Goal: Answer question/provide support: Answer question/provide support

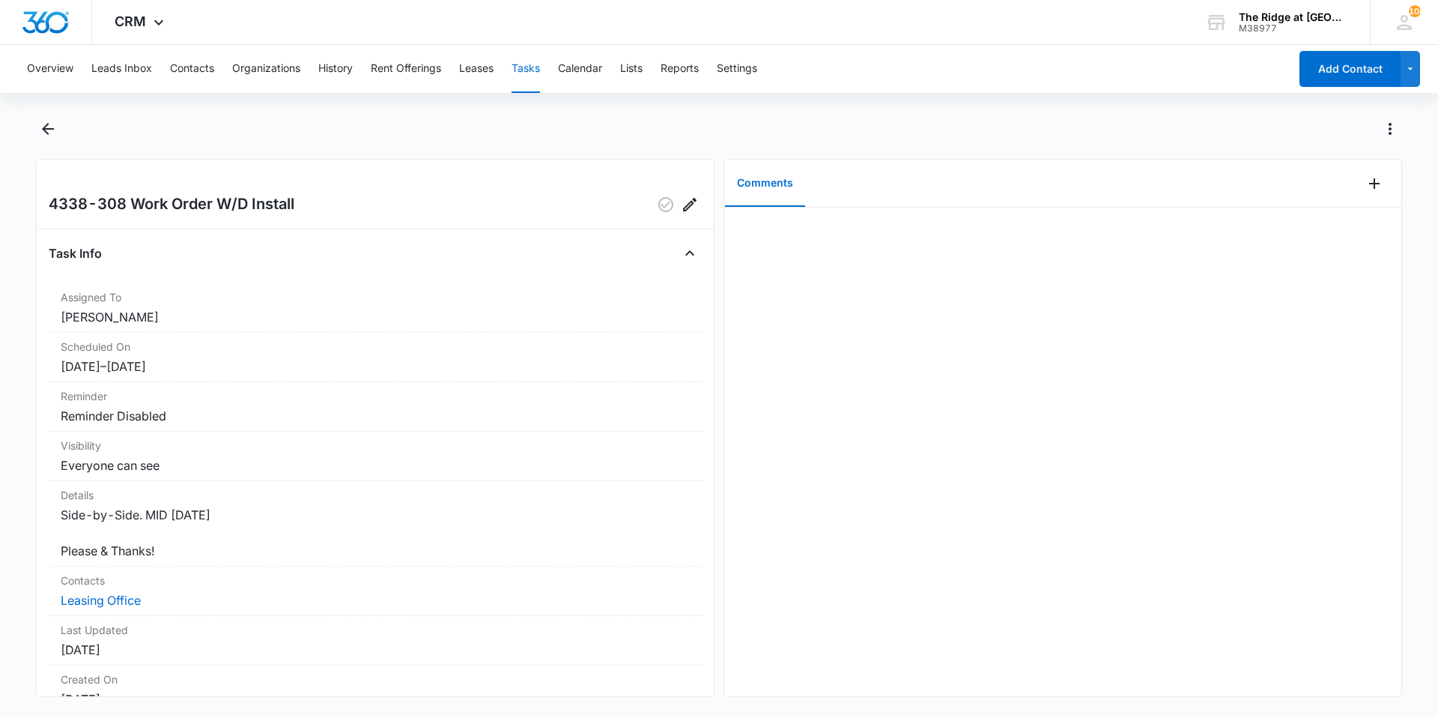
click at [41, 116] on div "Overview Leads Inbox Contacts Organizations History Rent Offerings Leases Tasks…" at bounding box center [719, 380] width 1438 height 670
click at [41, 127] on icon "Back" at bounding box center [48, 129] width 18 height 18
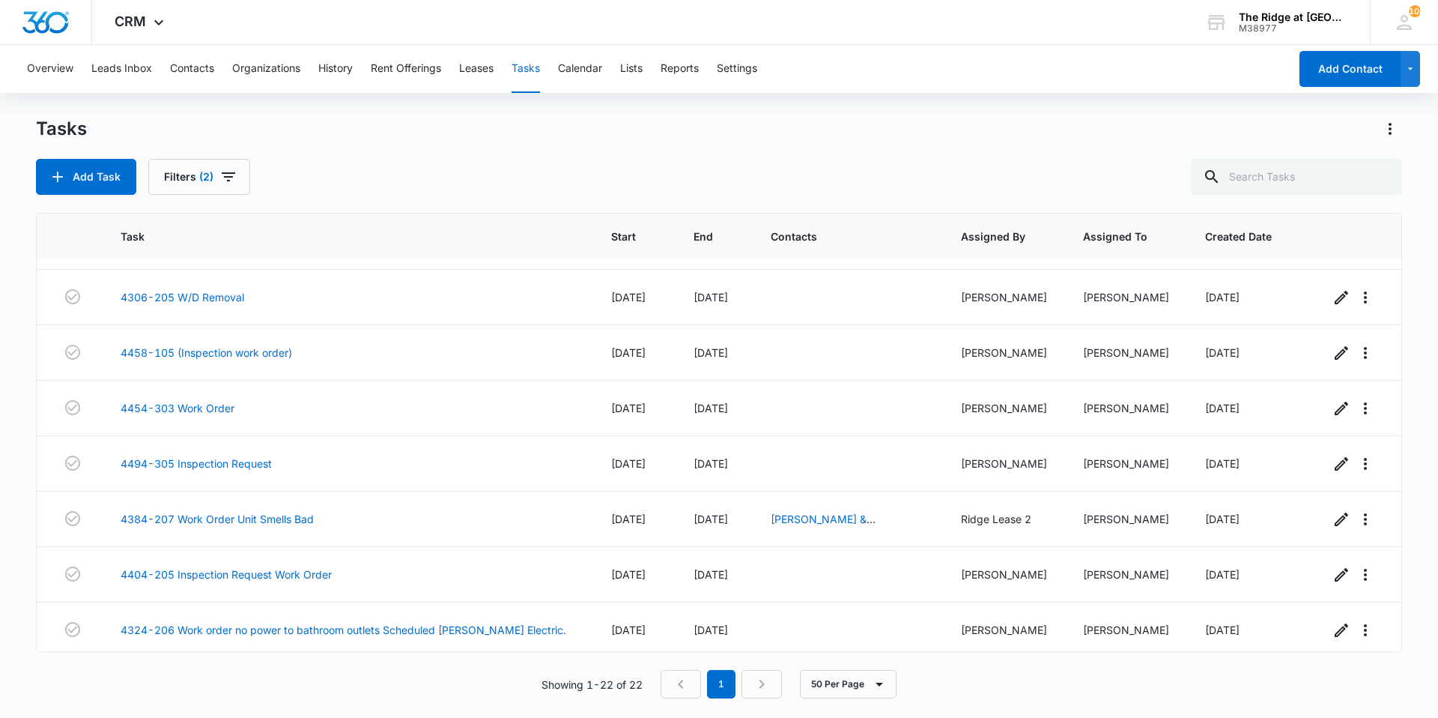
scroll to position [828, 0]
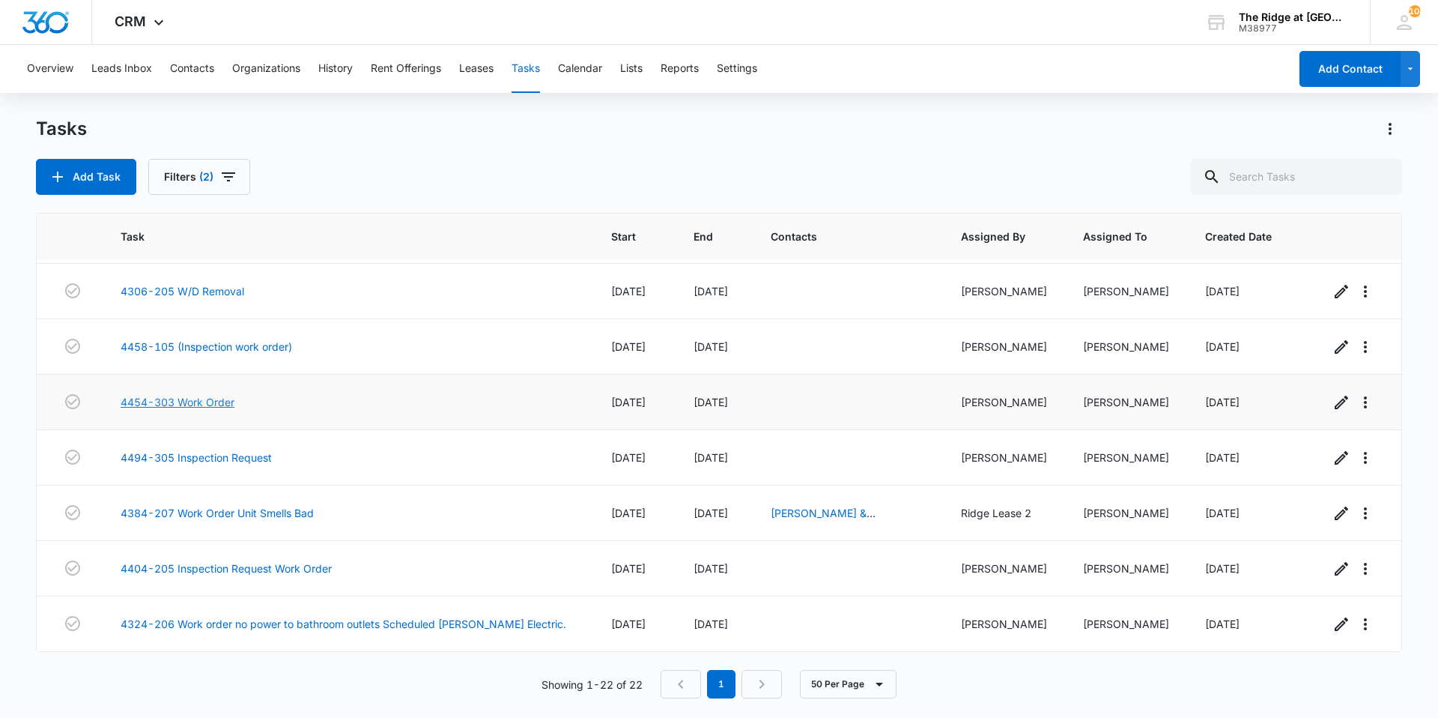
click at [207, 397] on link "4454-303 Work Order" at bounding box center [178, 402] width 114 height 16
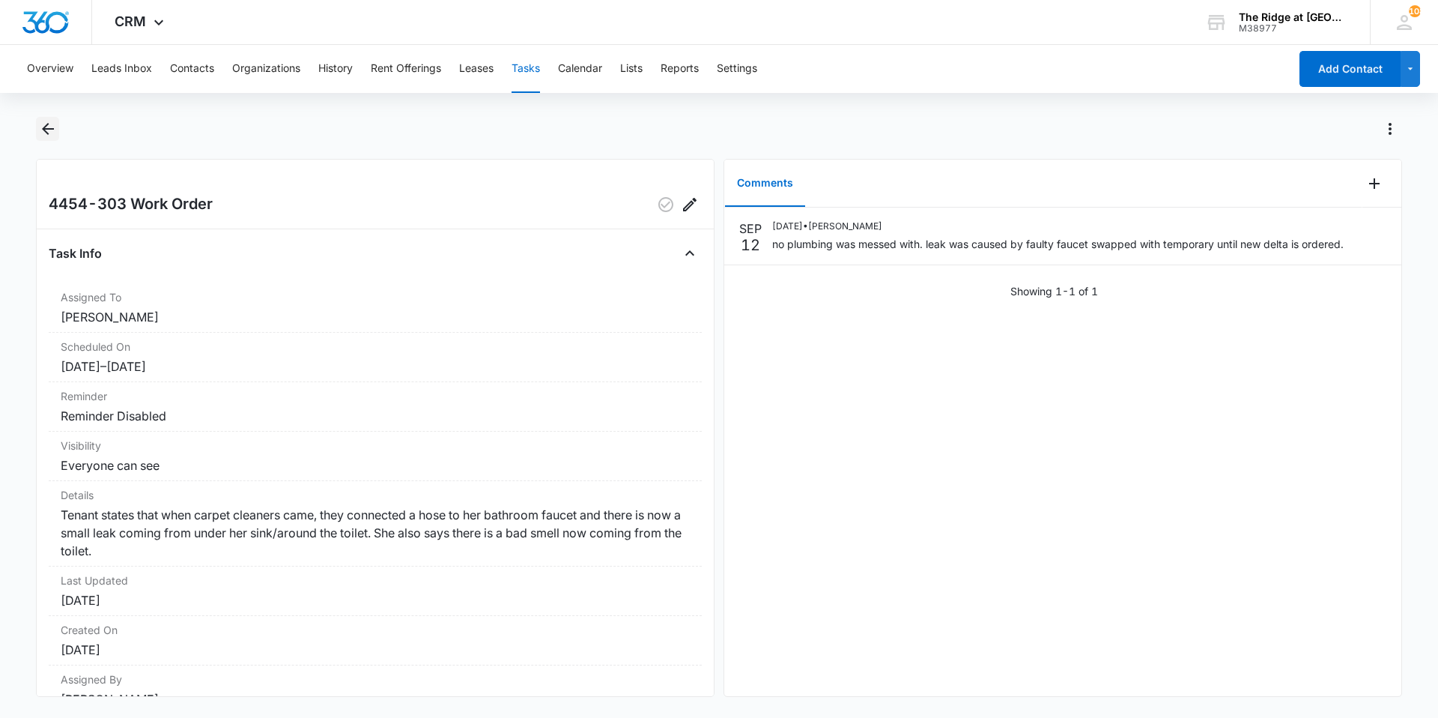
click at [55, 127] on icon "Back" at bounding box center [48, 129] width 18 height 18
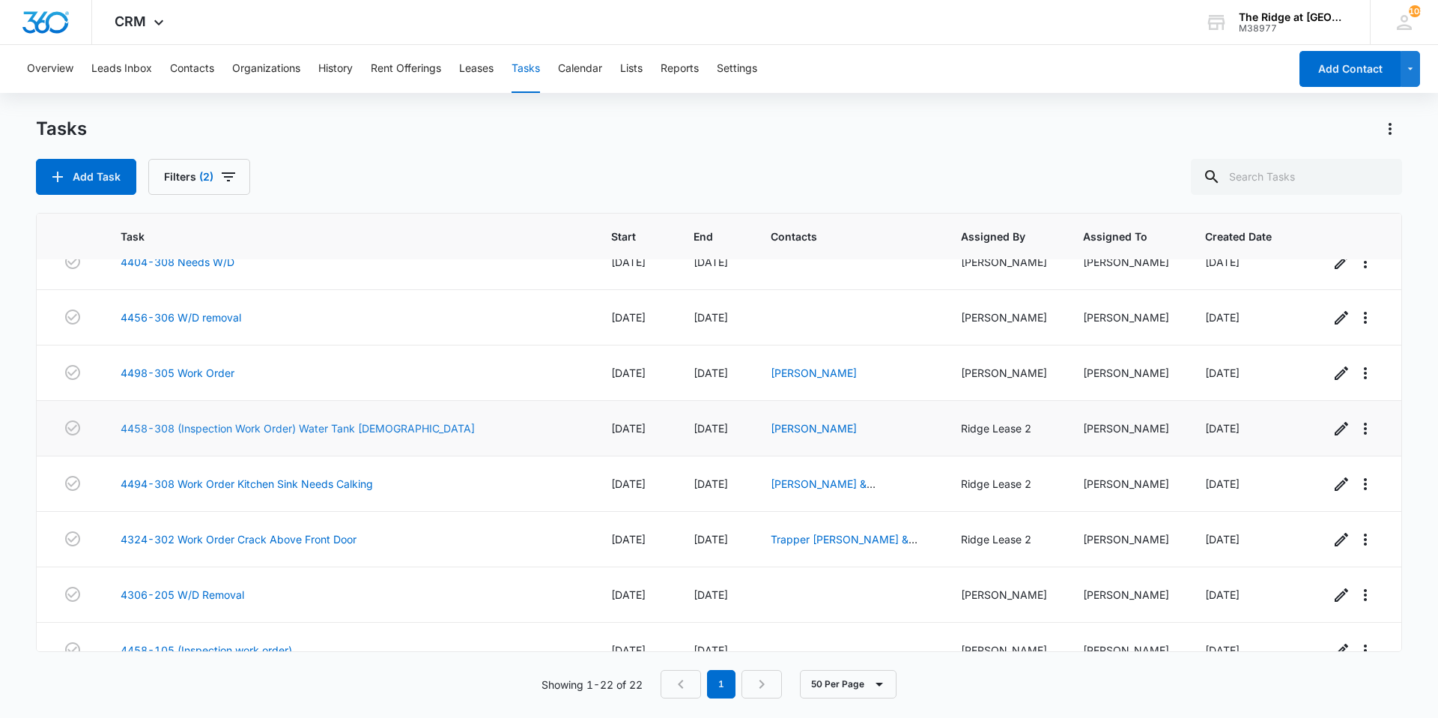
scroll to position [225, 0]
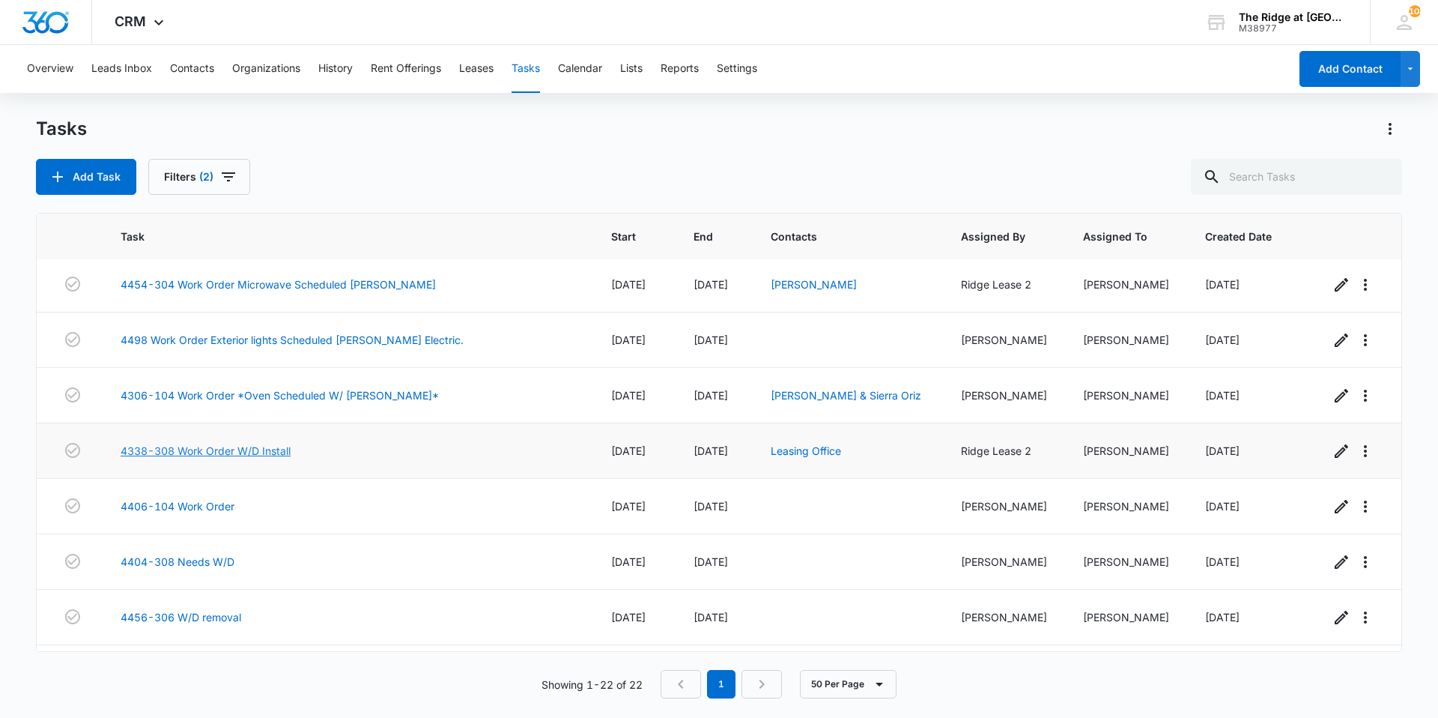
click at [251, 451] on link "4338-308 Work Order W/D Install" at bounding box center [206, 451] width 170 height 16
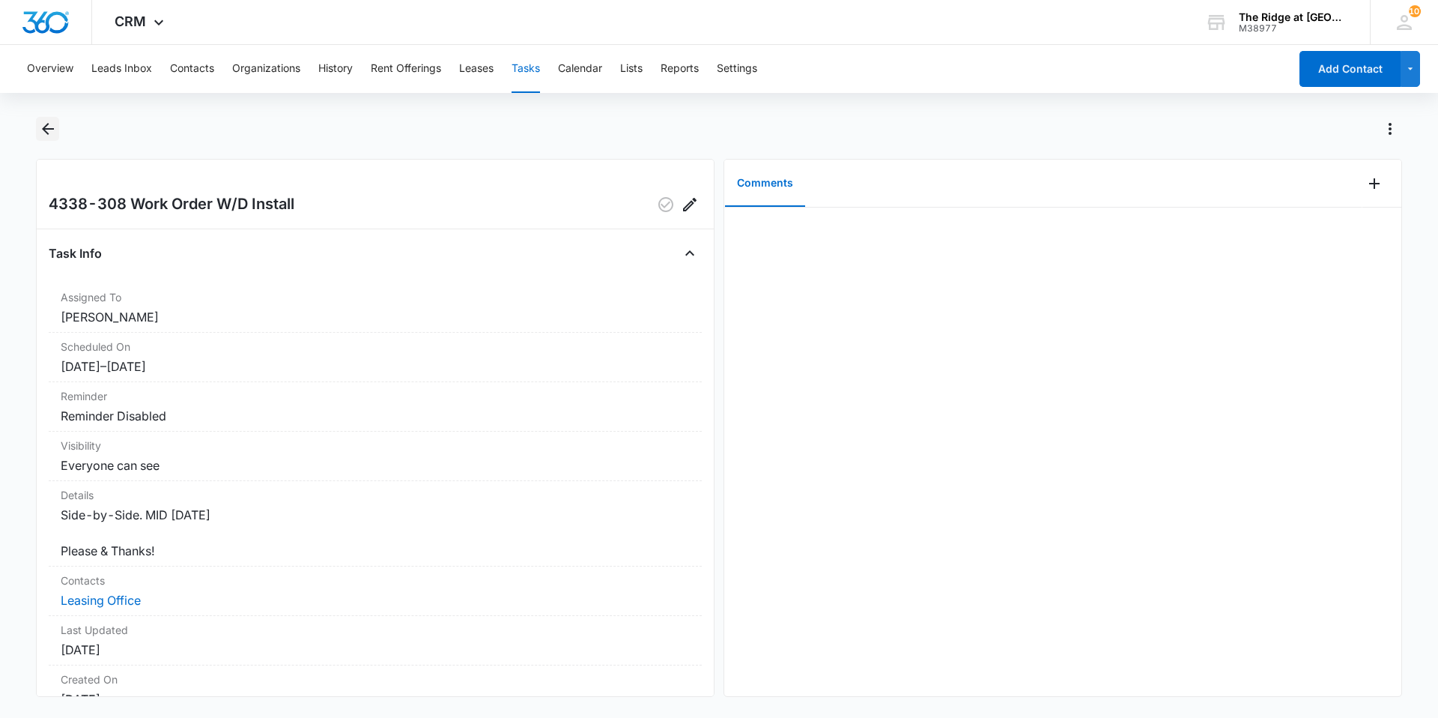
click at [50, 126] on icon "Back" at bounding box center [48, 129] width 18 height 18
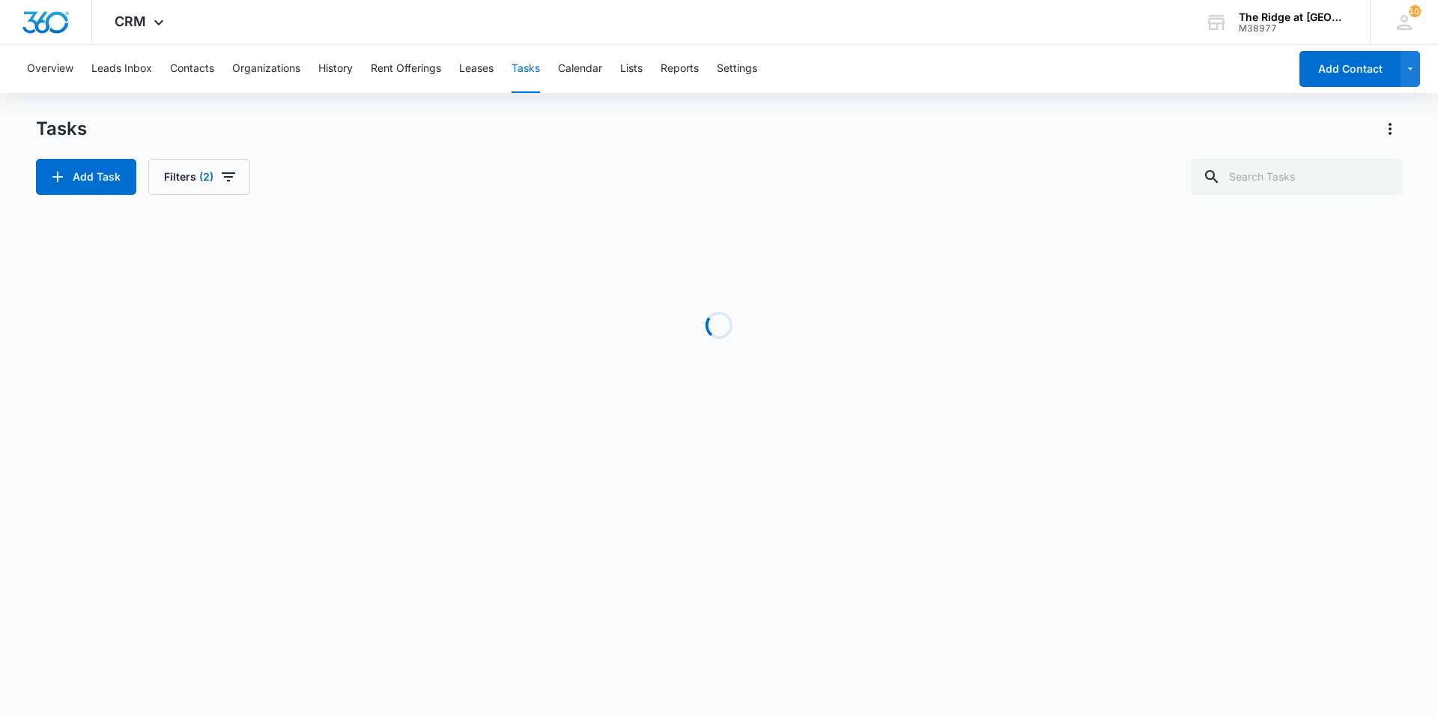
drag, startPoint x: 50, startPoint y: 126, endPoint x: 106, endPoint y: 117, distance: 56.2
click at [106, 117] on div "Tasks" at bounding box center [719, 129] width 1366 height 24
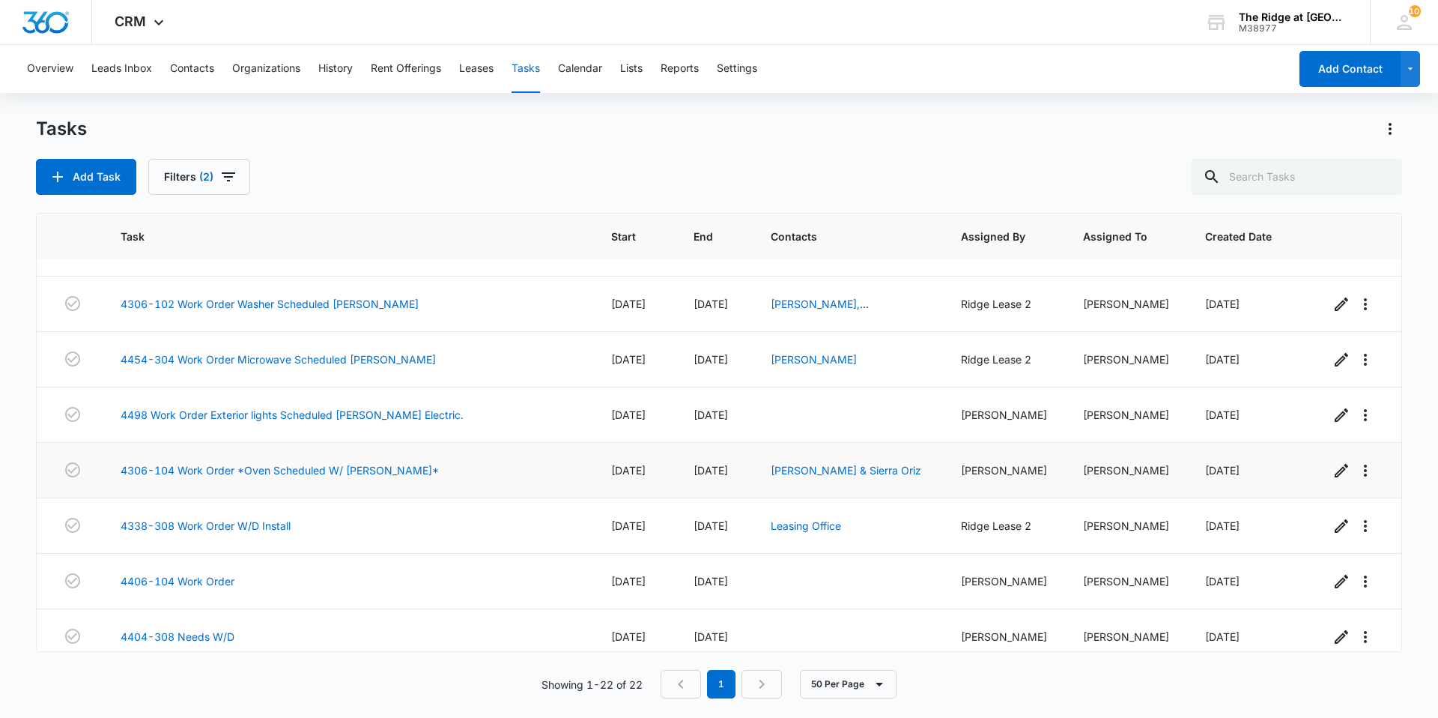
scroll to position [75, 0]
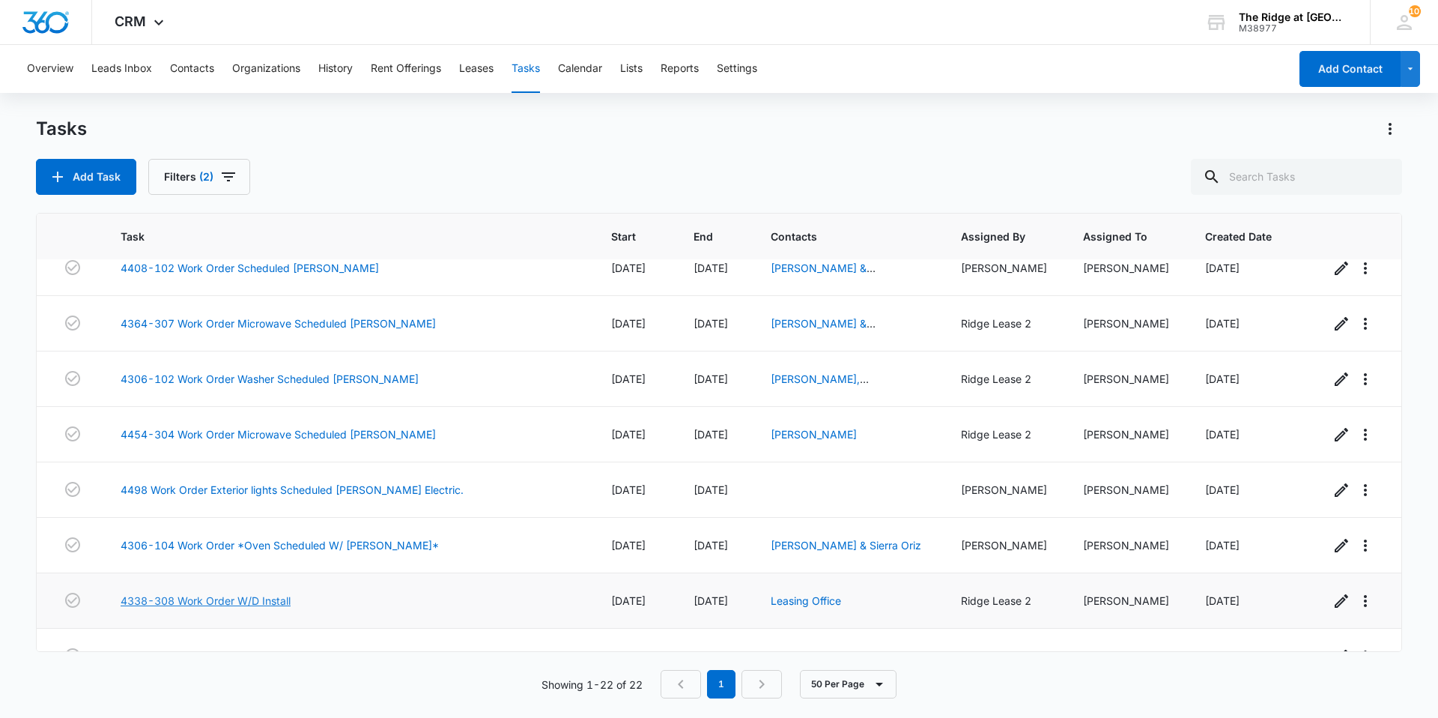
click at [254, 601] on link "4338-308 Work Order W/D Install" at bounding box center [206, 601] width 170 height 16
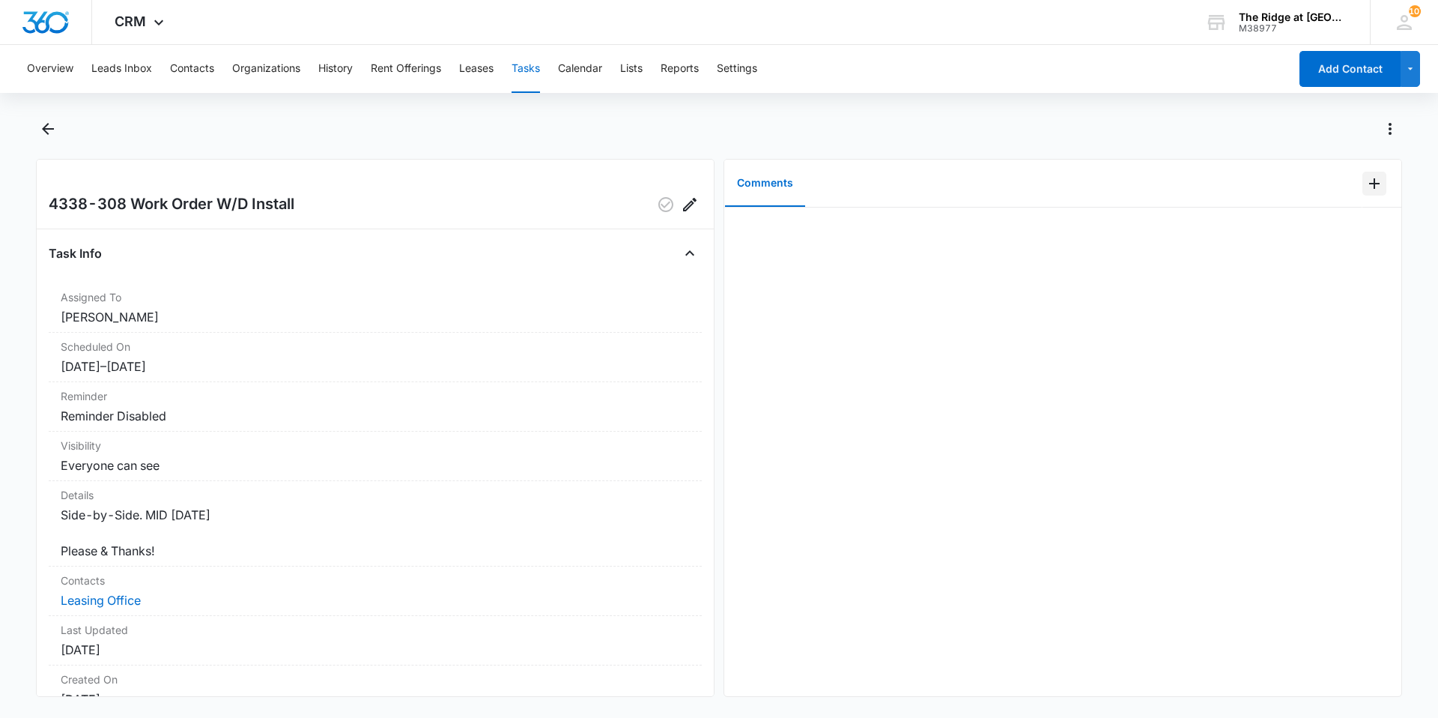
click at [1366, 189] on icon "Add Comment" at bounding box center [1375, 184] width 18 height 18
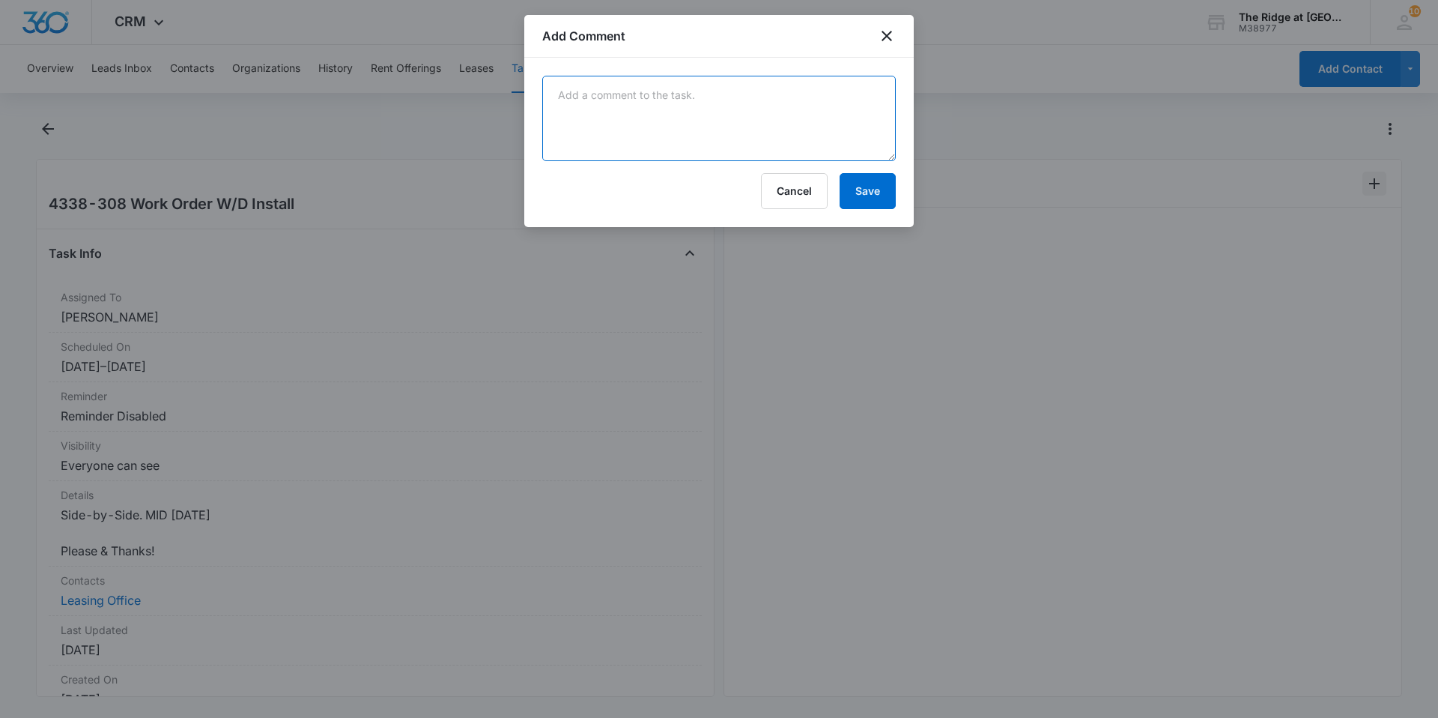
click at [791, 145] on textarea at bounding box center [719, 118] width 354 height 85
type textarea "already in unit :)"
click at [879, 203] on button "Save" at bounding box center [868, 191] width 56 height 36
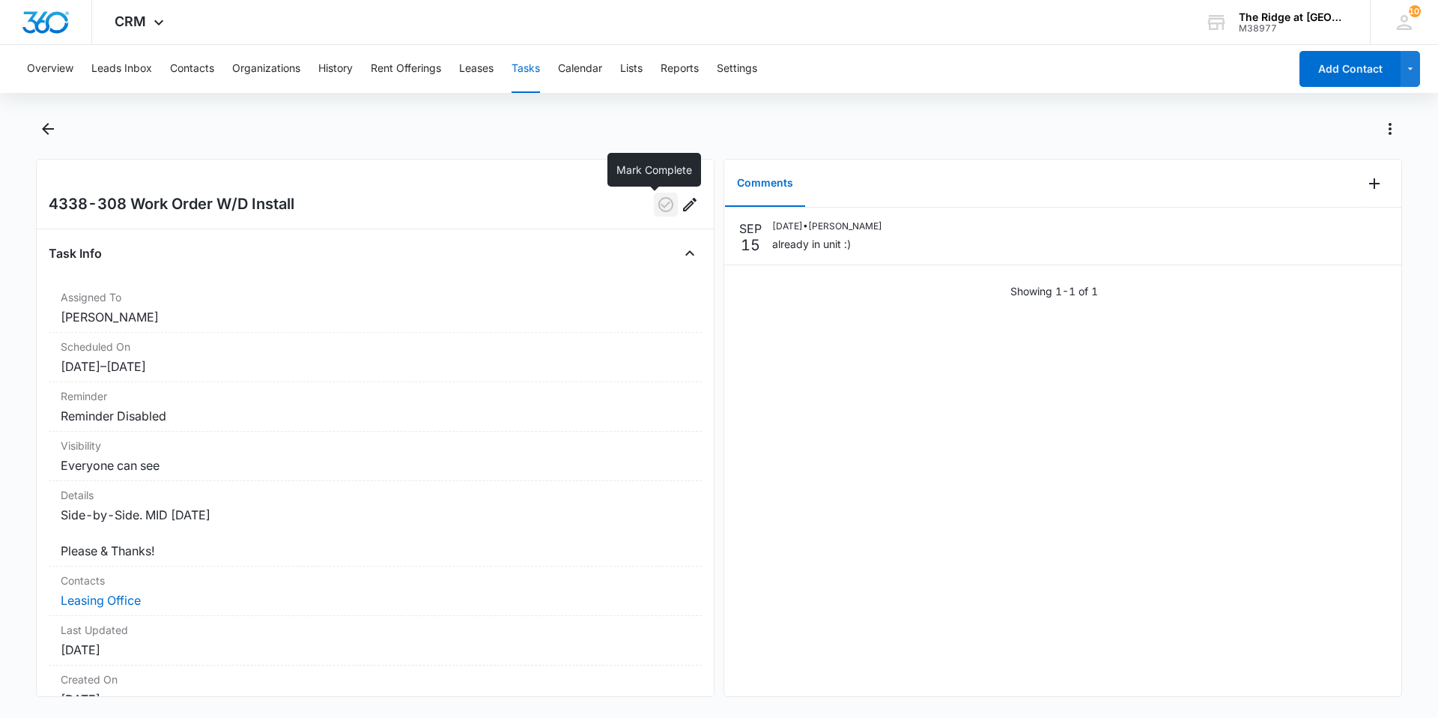
click at [657, 202] on icon "button" at bounding box center [666, 205] width 18 height 18
click at [43, 130] on icon "Back" at bounding box center [48, 129] width 18 height 18
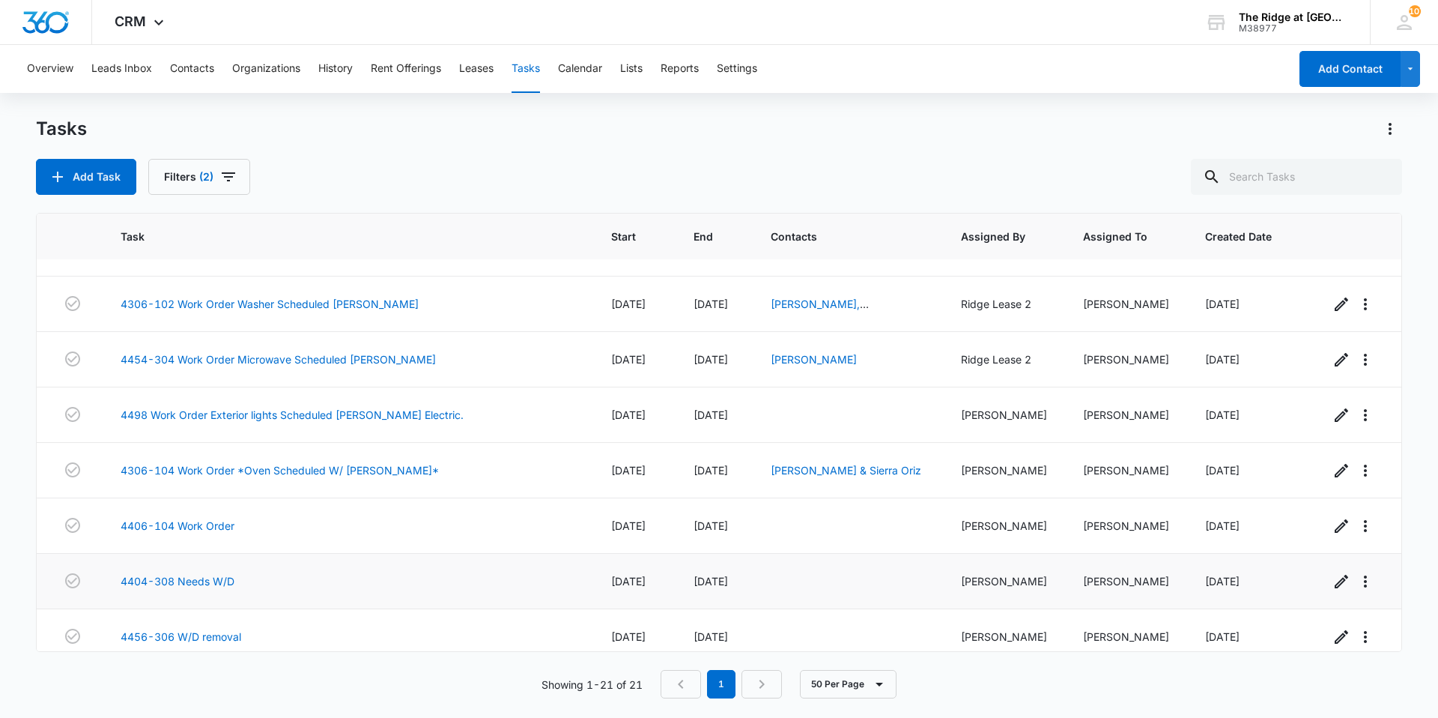
scroll to position [225, 0]
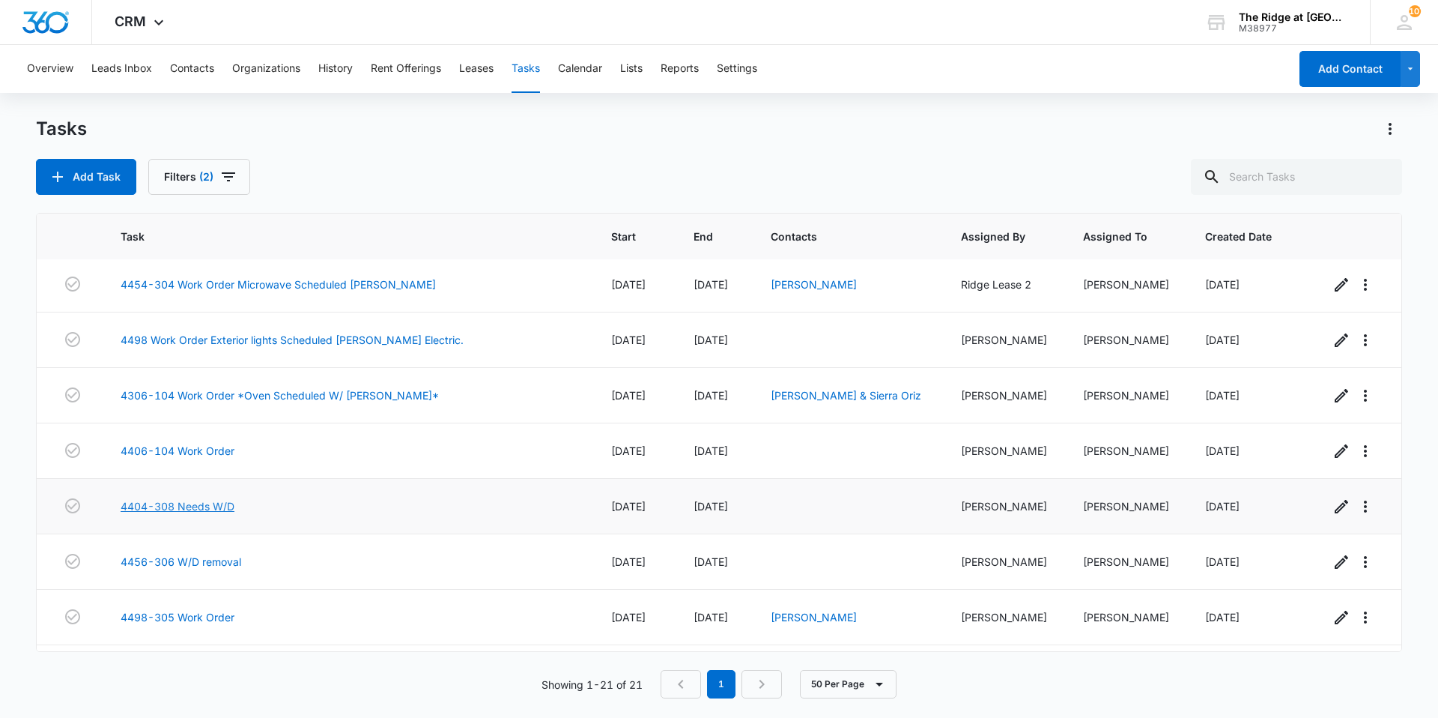
click at [199, 509] on link "4404-308 Needs W/D" at bounding box center [178, 506] width 114 height 16
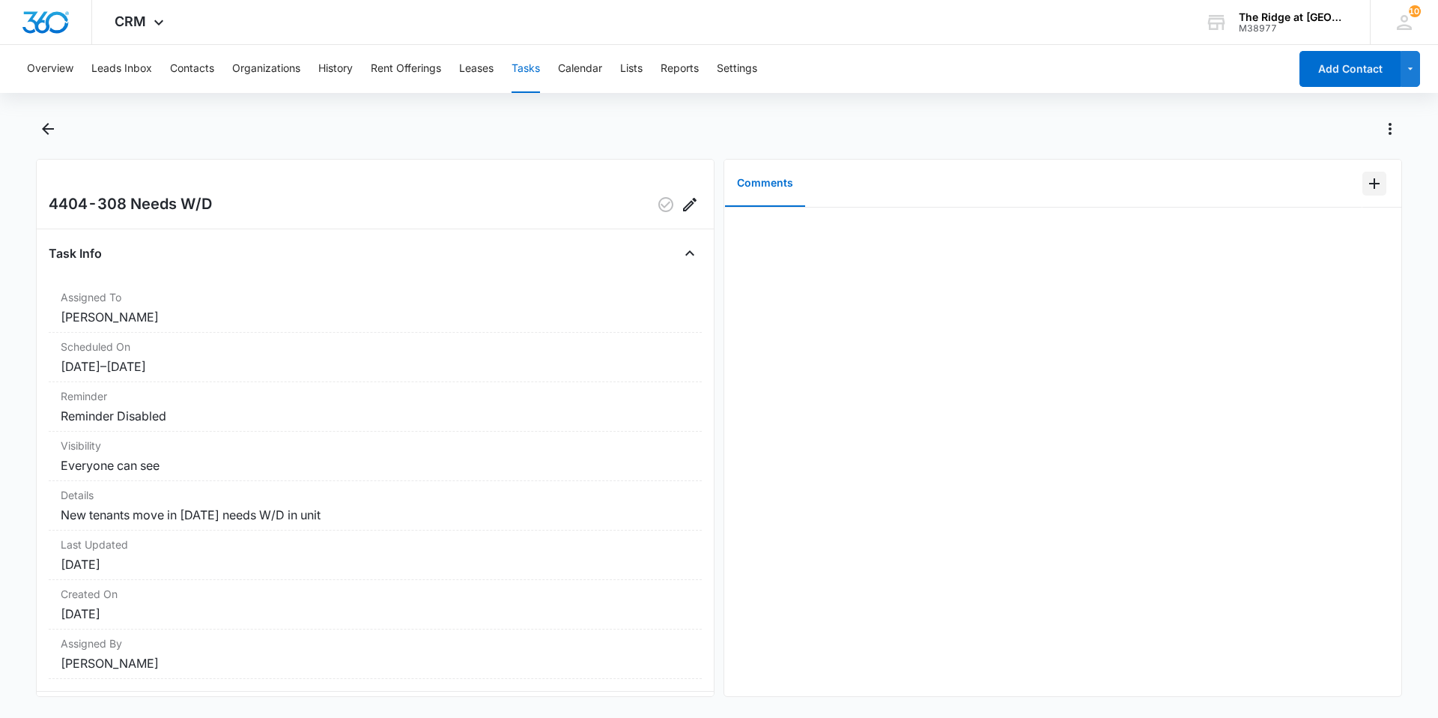
click at [1366, 187] on icon "Add Comment" at bounding box center [1375, 184] width 18 height 18
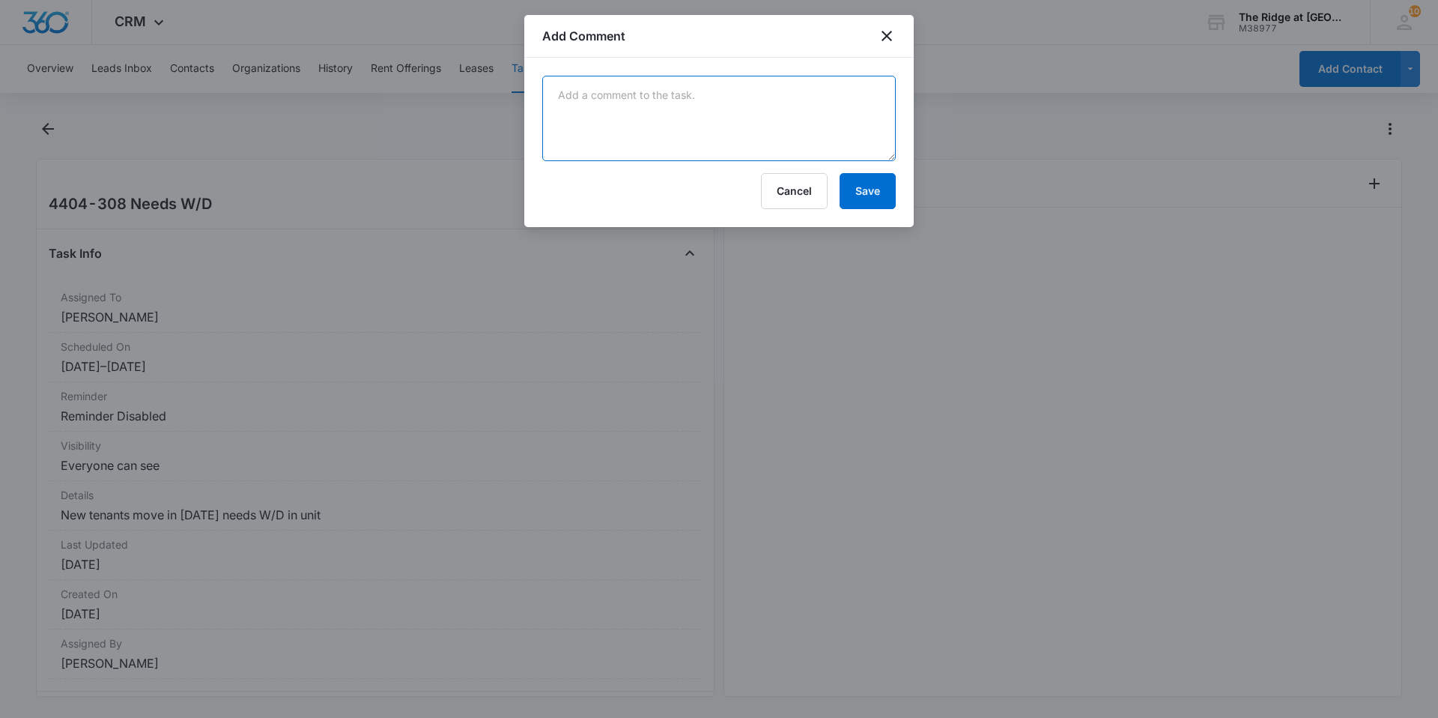
click at [803, 119] on textarea at bounding box center [719, 118] width 354 height 85
type textarea "w/d in unit :)"
click at [873, 205] on button "Save" at bounding box center [868, 191] width 56 height 36
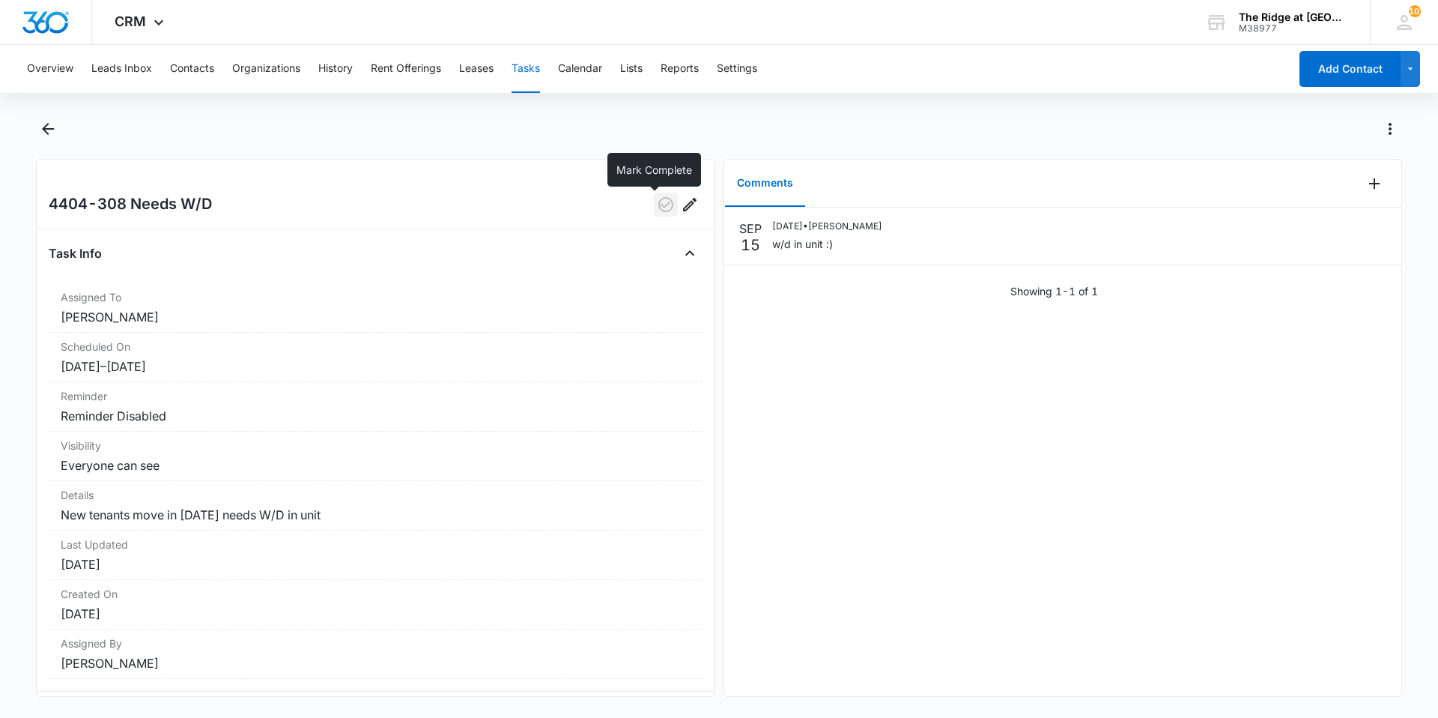
click at [657, 209] on icon "button" at bounding box center [666, 205] width 18 height 18
click at [61, 138] on div at bounding box center [719, 138] width 1366 height 42
click at [52, 132] on icon "Back" at bounding box center [48, 129] width 18 height 18
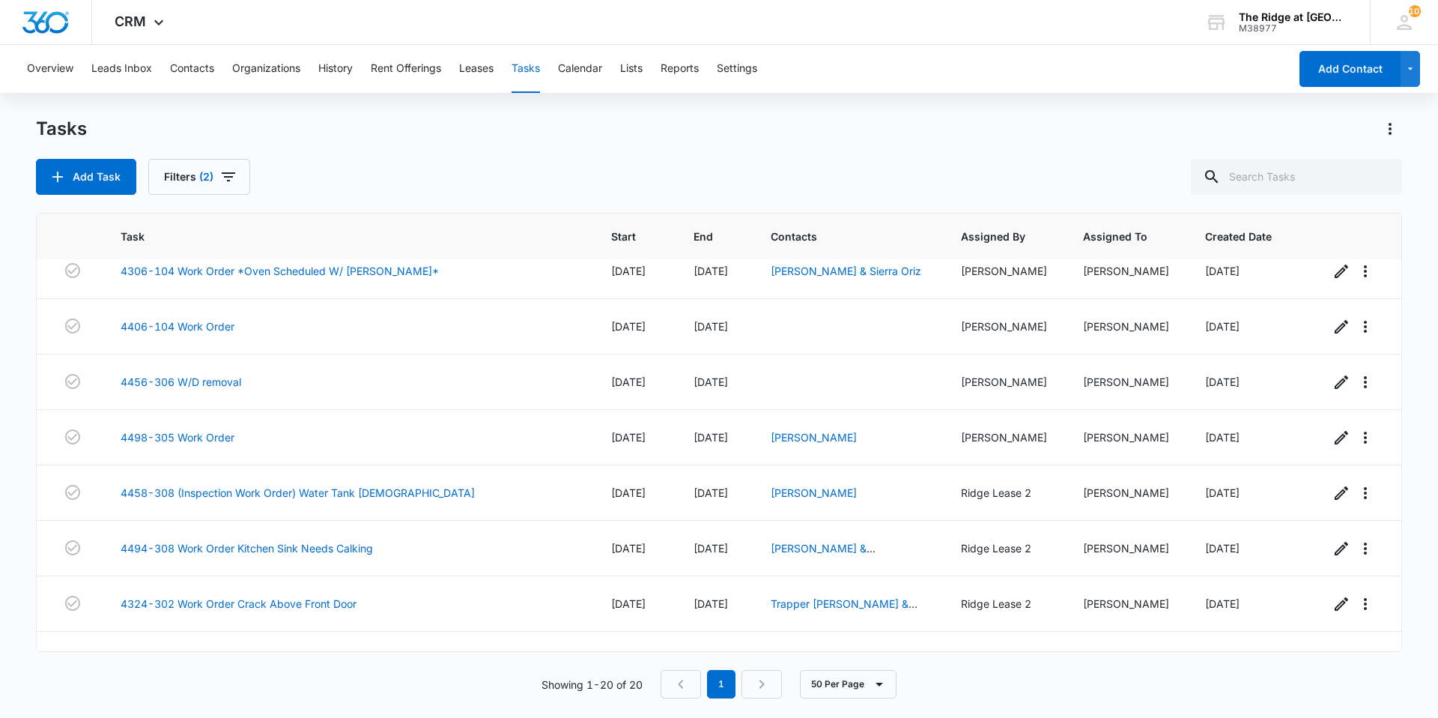
scroll to position [342, 0]
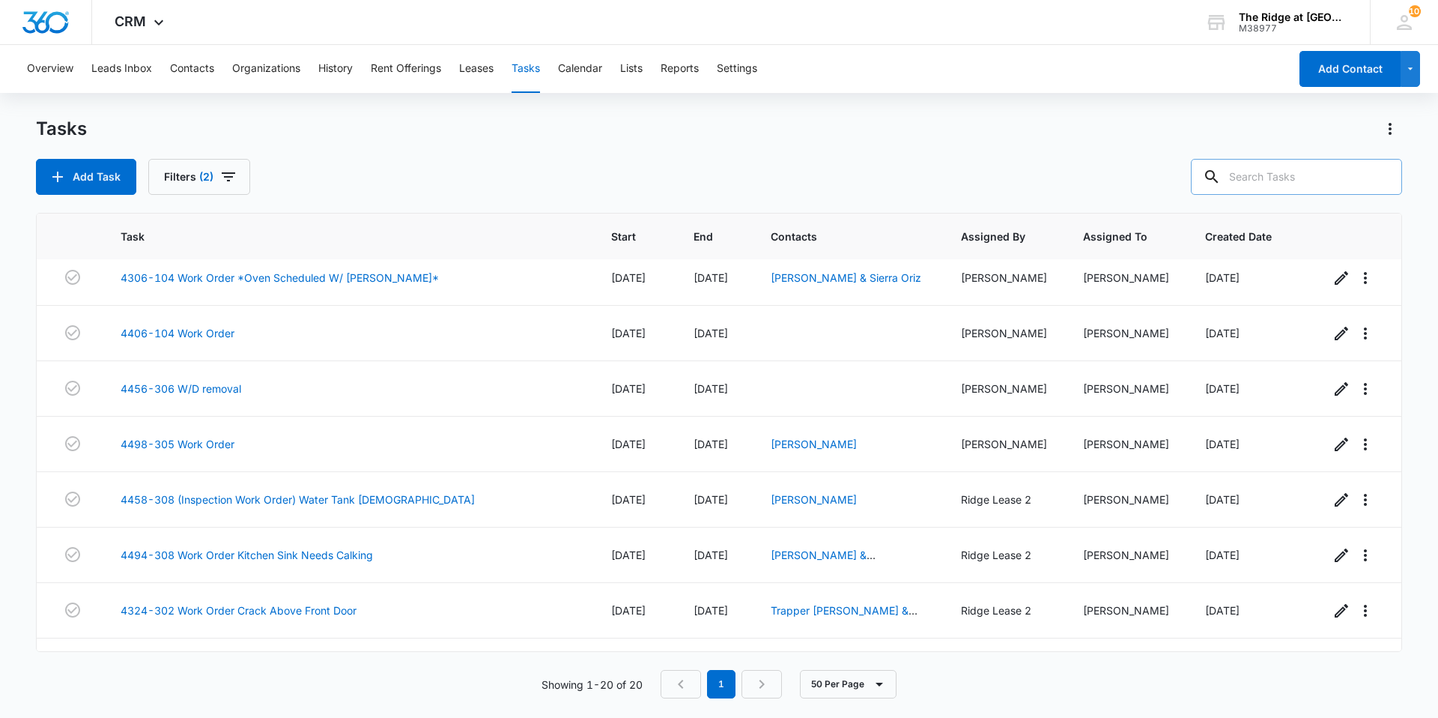
click at [1267, 167] on input "text" at bounding box center [1296, 177] width 211 height 36
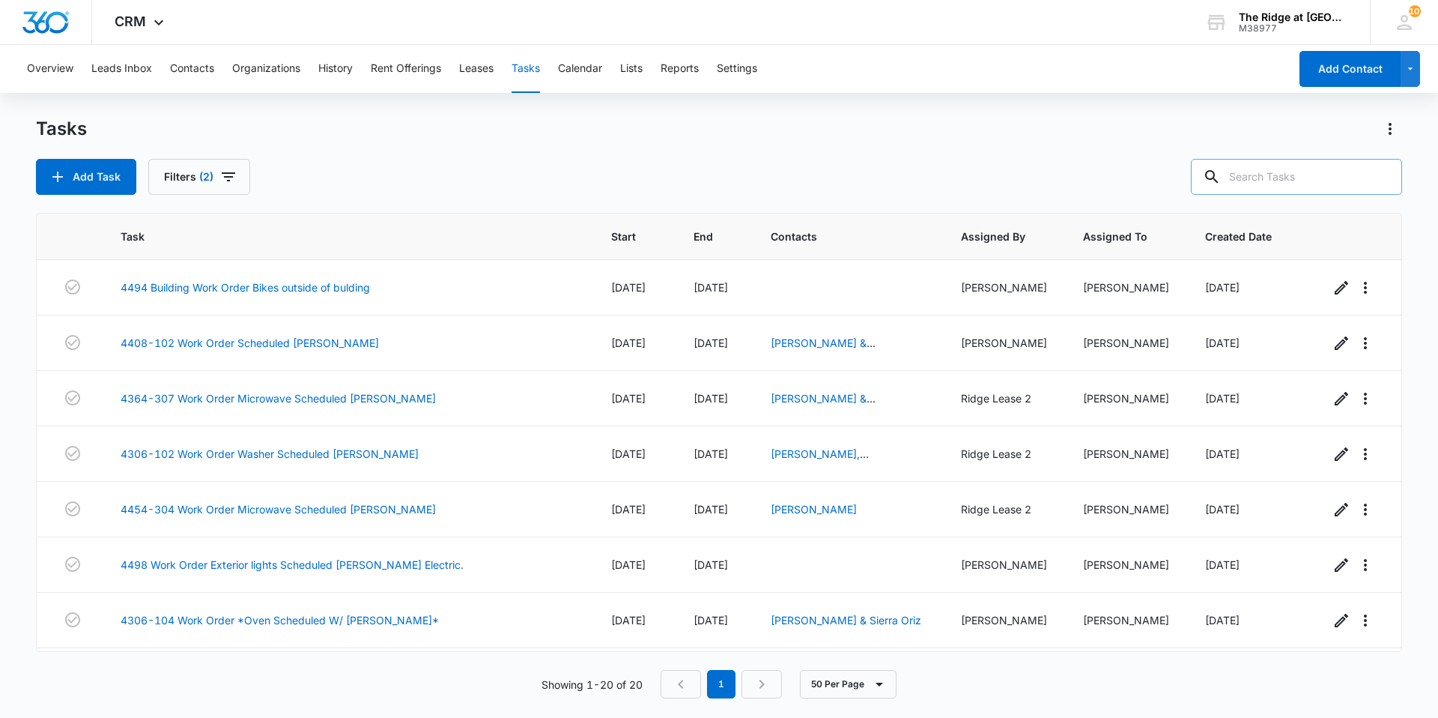
click at [1264, 174] on input "text" at bounding box center [1296, 177] width 211 height 36
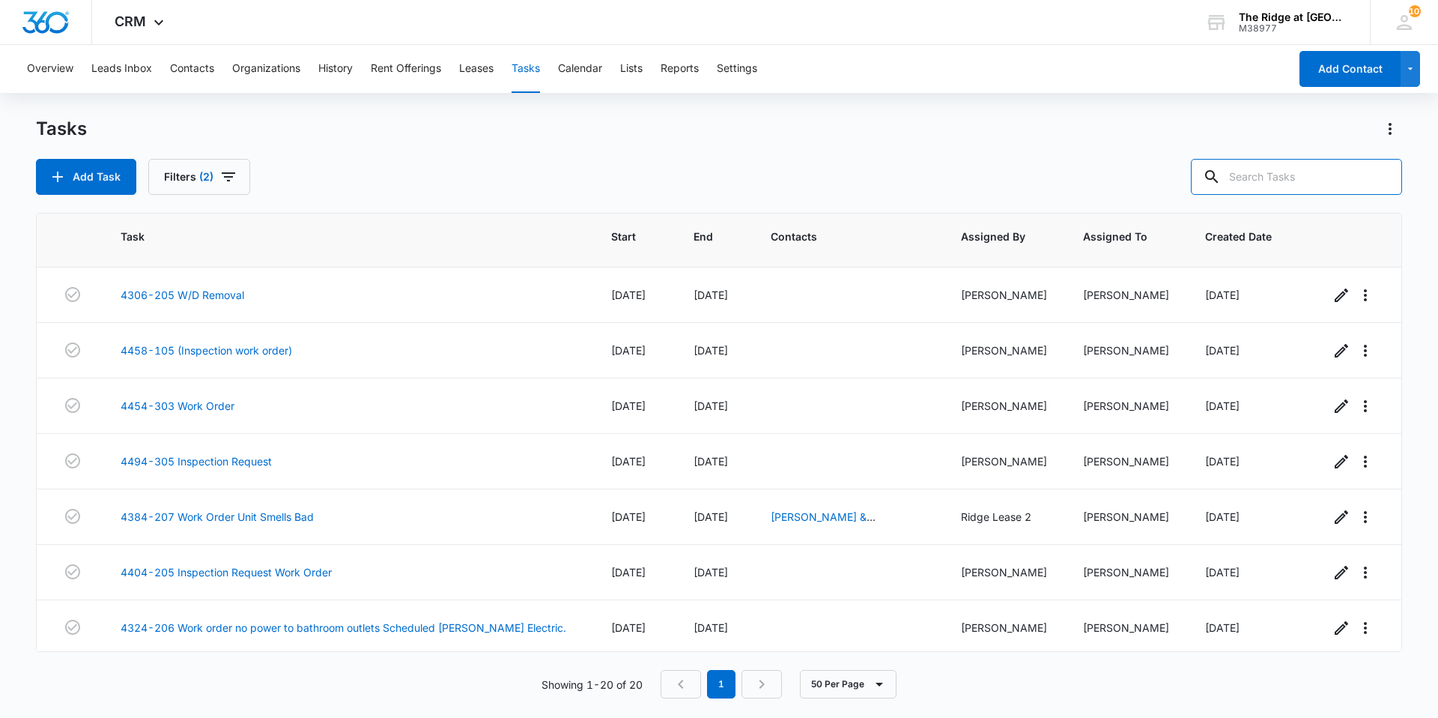
scroll to position [717, 0]
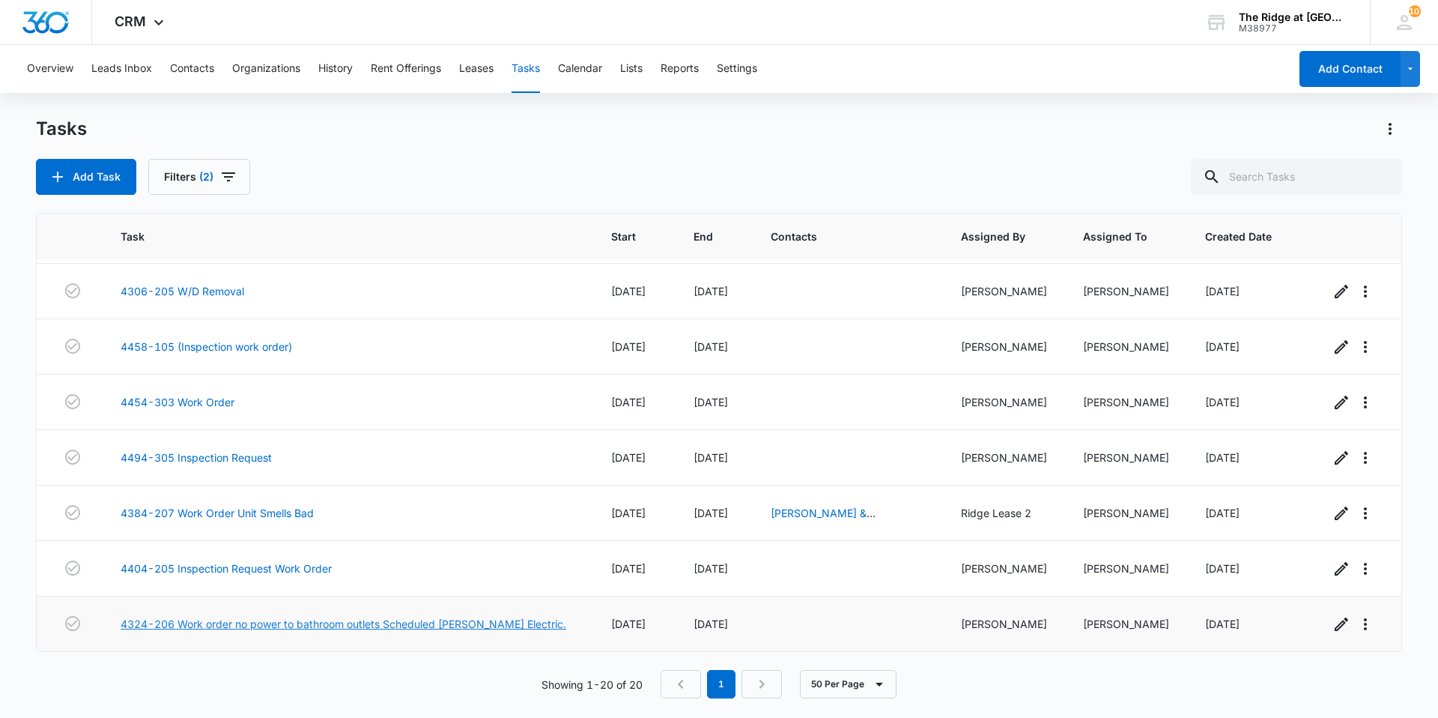
click at [434, 621] on link "4324-206 Work order no power to bathroom outlets Scheduled [PERSON_NAME] Electr…" at bounding box center [344, 624] width 446 height 16
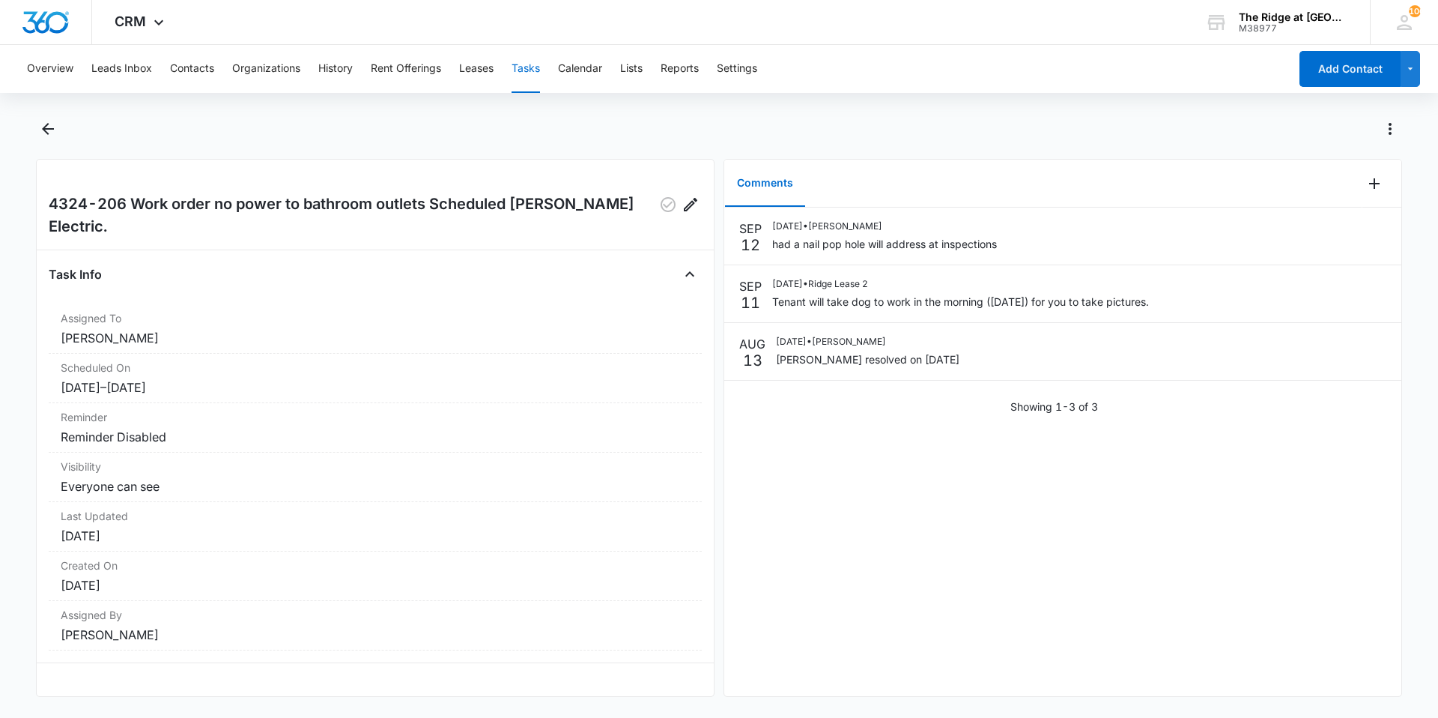
click at [1378, 175] on div at bounding box center [1382, 184] width 39 height 48
click at [1366, 187] on icon "Add Comment" at bounding box center [1375, 184] width 18 height 18
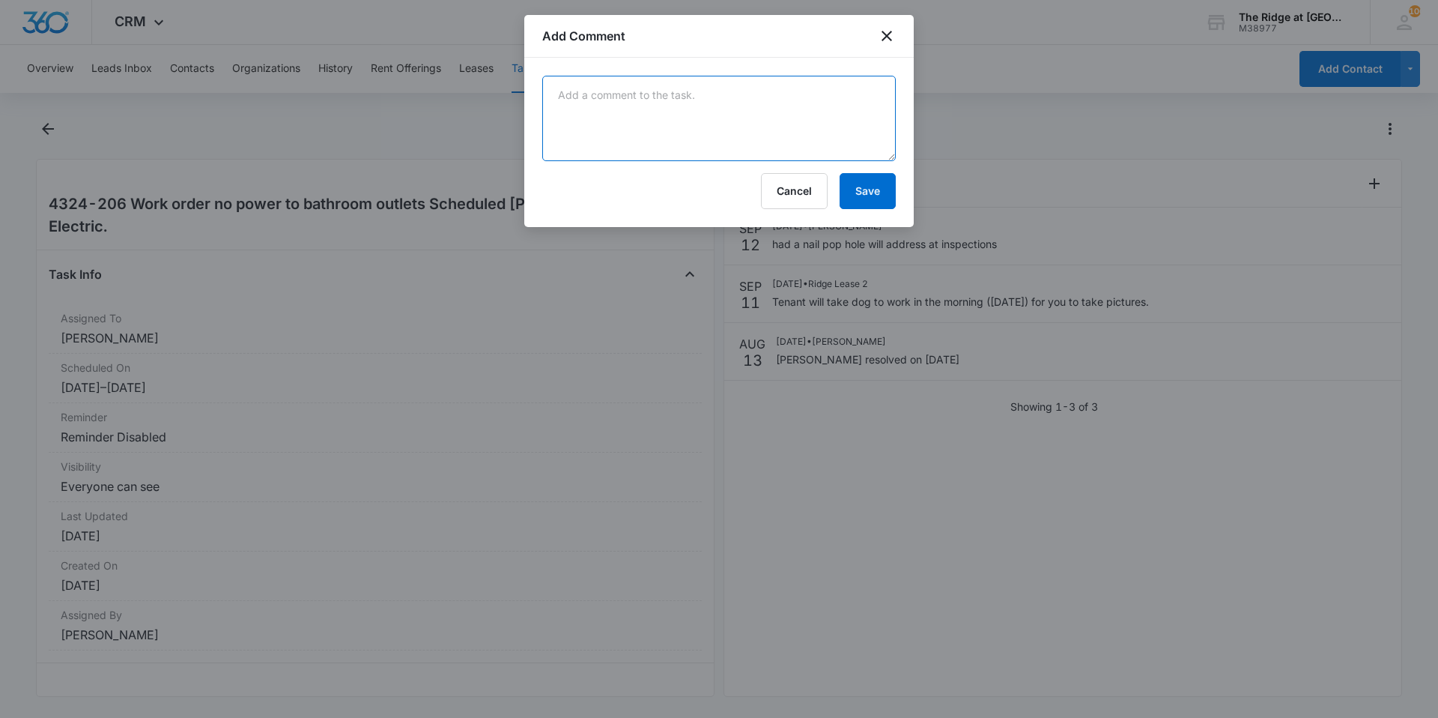
click at [763, 130] on textarea at bounding box center [719, 118] width 354 height 85
type textarea "wanted nail hole noted for future charge back"
click at [875, 197] on button "Save" at bounding box center [868, 191] width 56 height 36
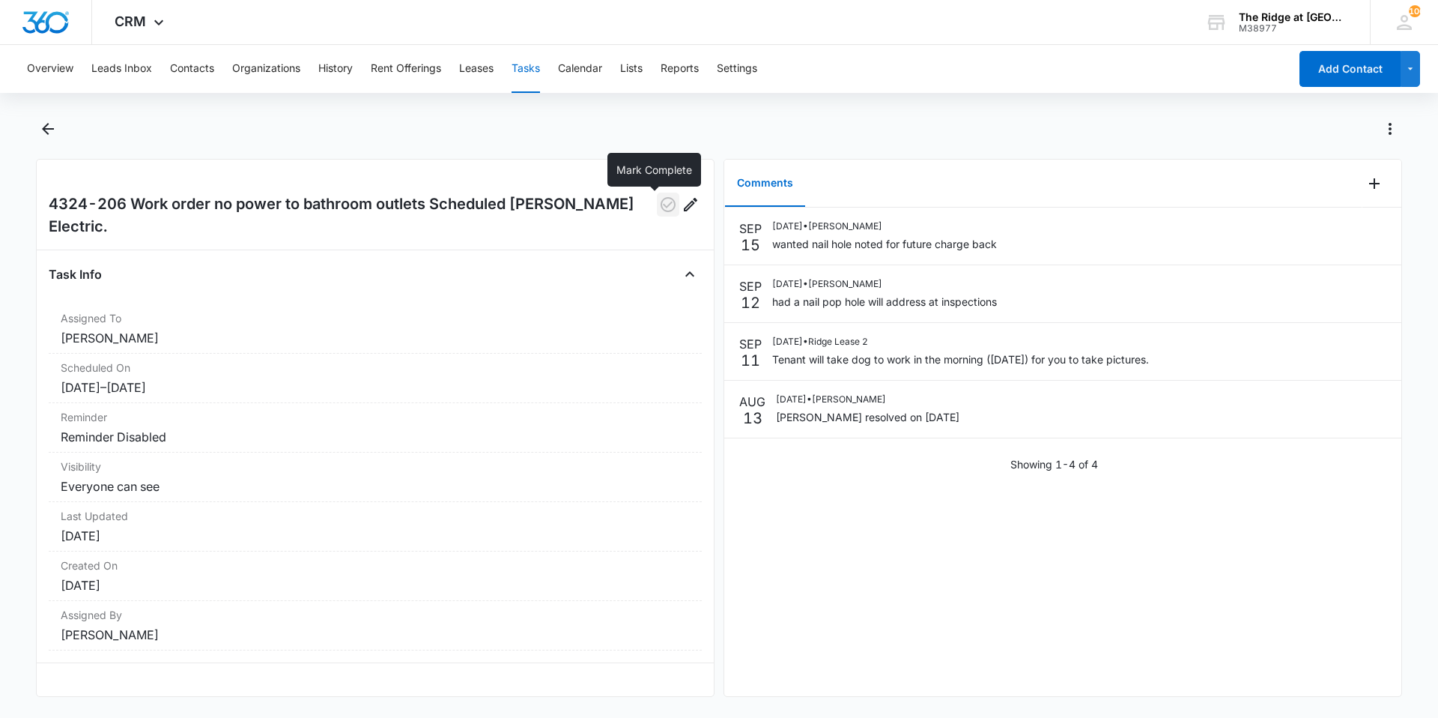
click at [659, 198] on icon "button" at bounding box center [668, 205] width 18 height 18
click at [43, 136] on icon "Back" at bounding box center [48, 129] width 18 height 18
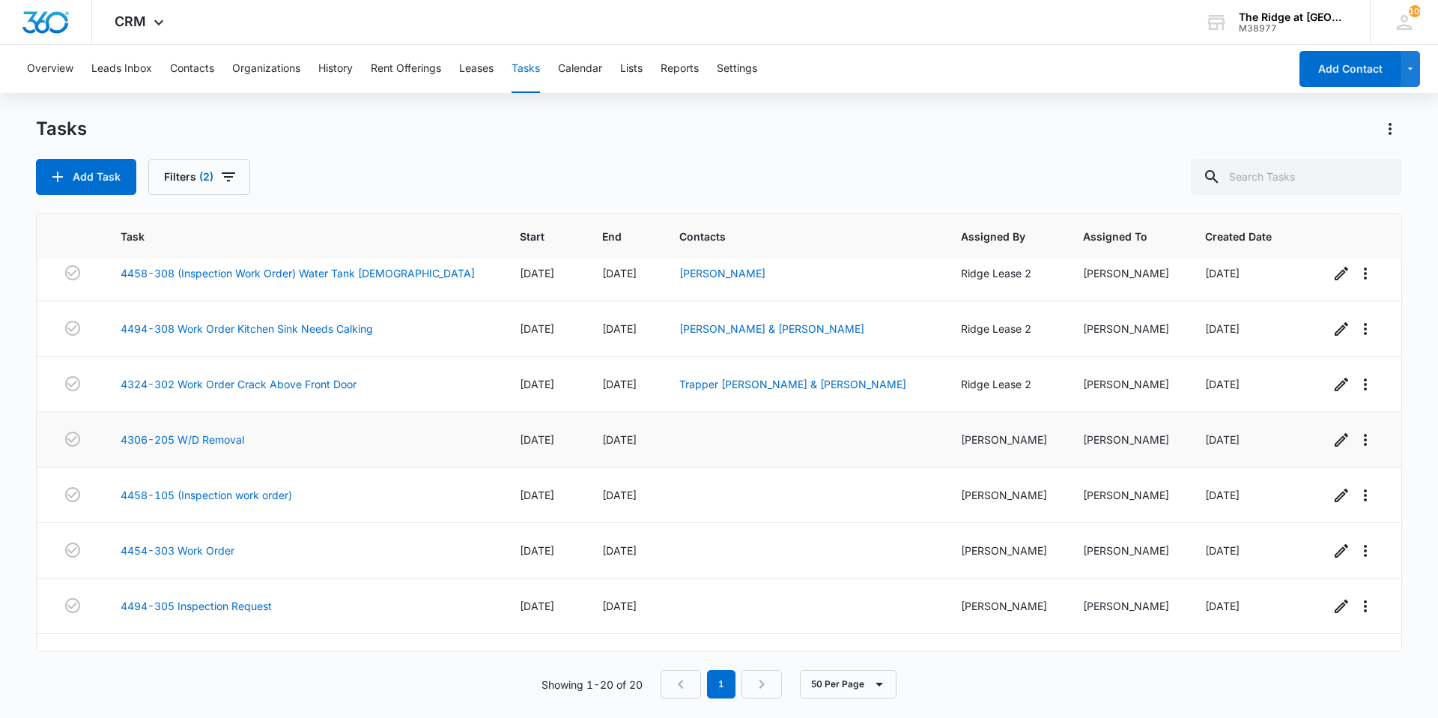
scroll to position [567, 0]
click at [222, 443] on link "4306-205 W/D Removal" at bounding box center [183, 441] width 124 height 16
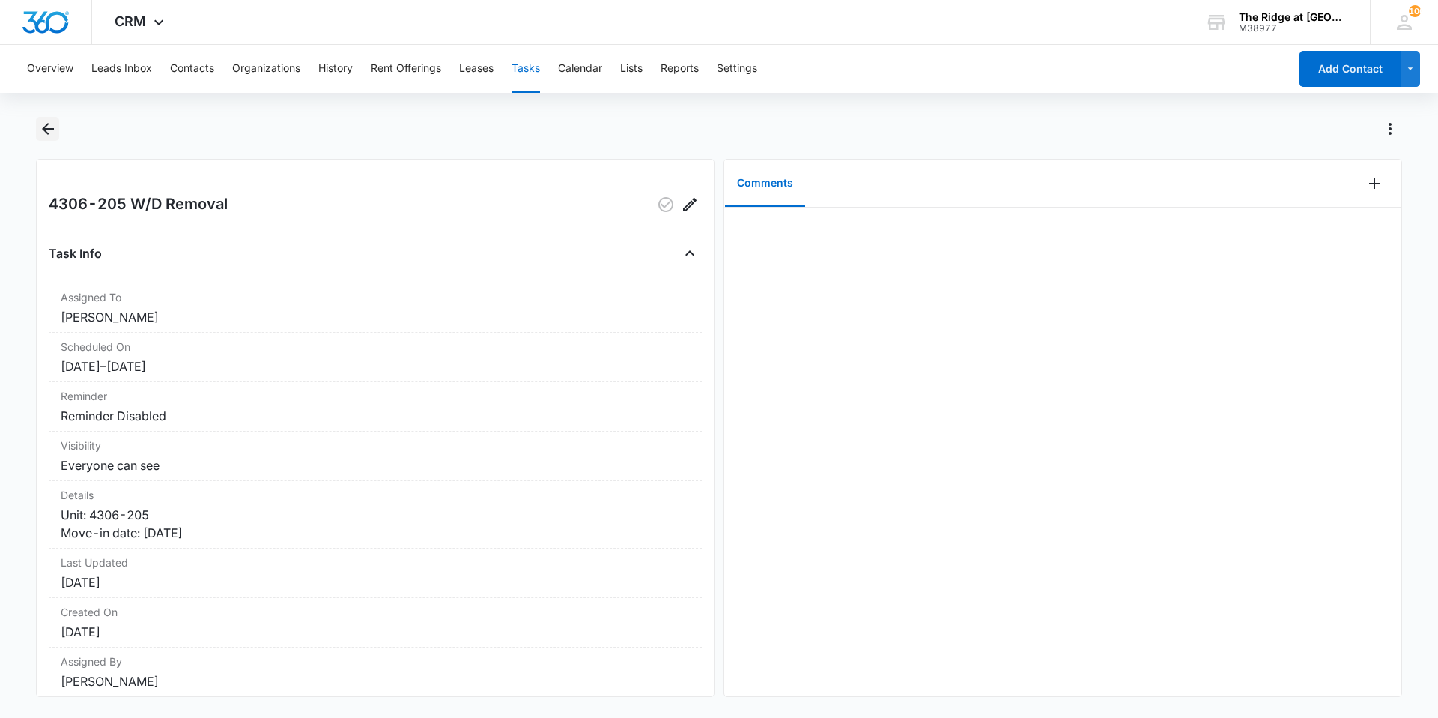
click at [55, 131] on icon "Back" at bounding box center [48, 129] width 18 height 18
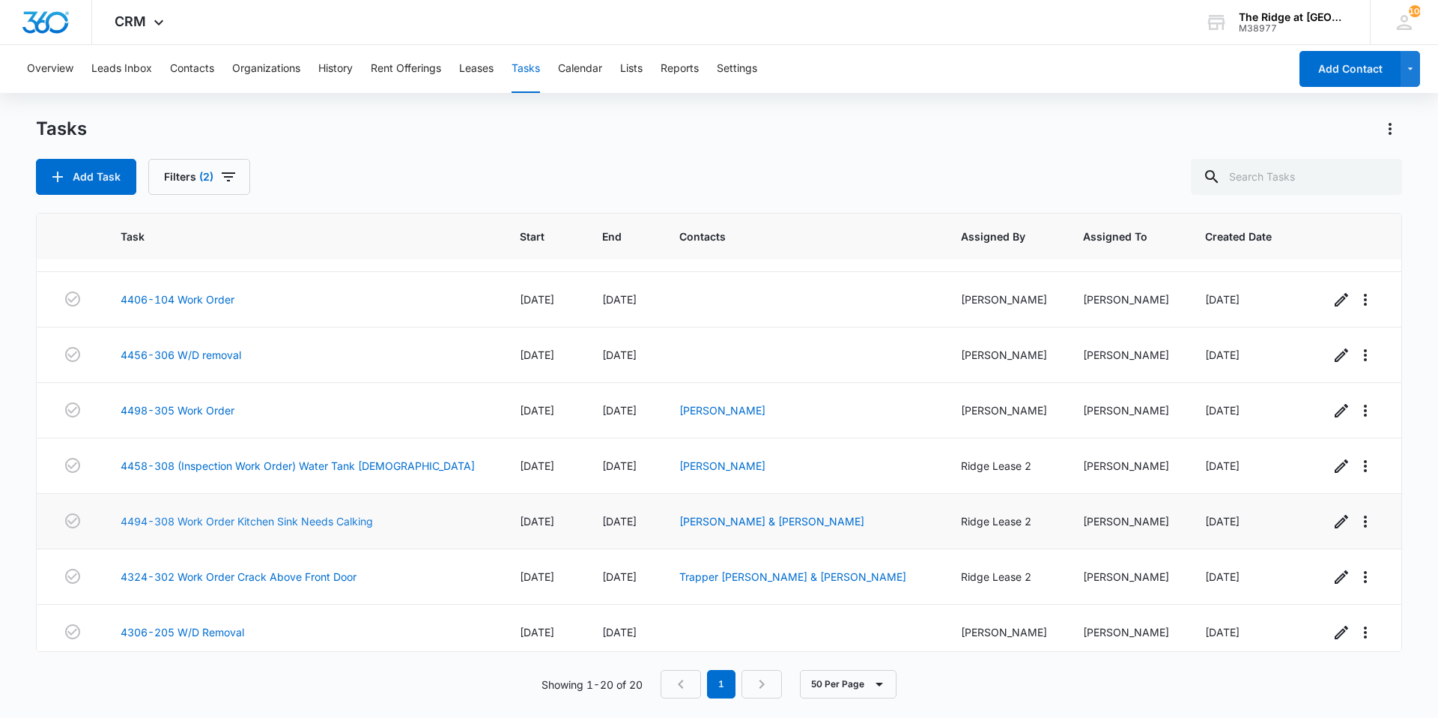
scroll to position [342, 0]
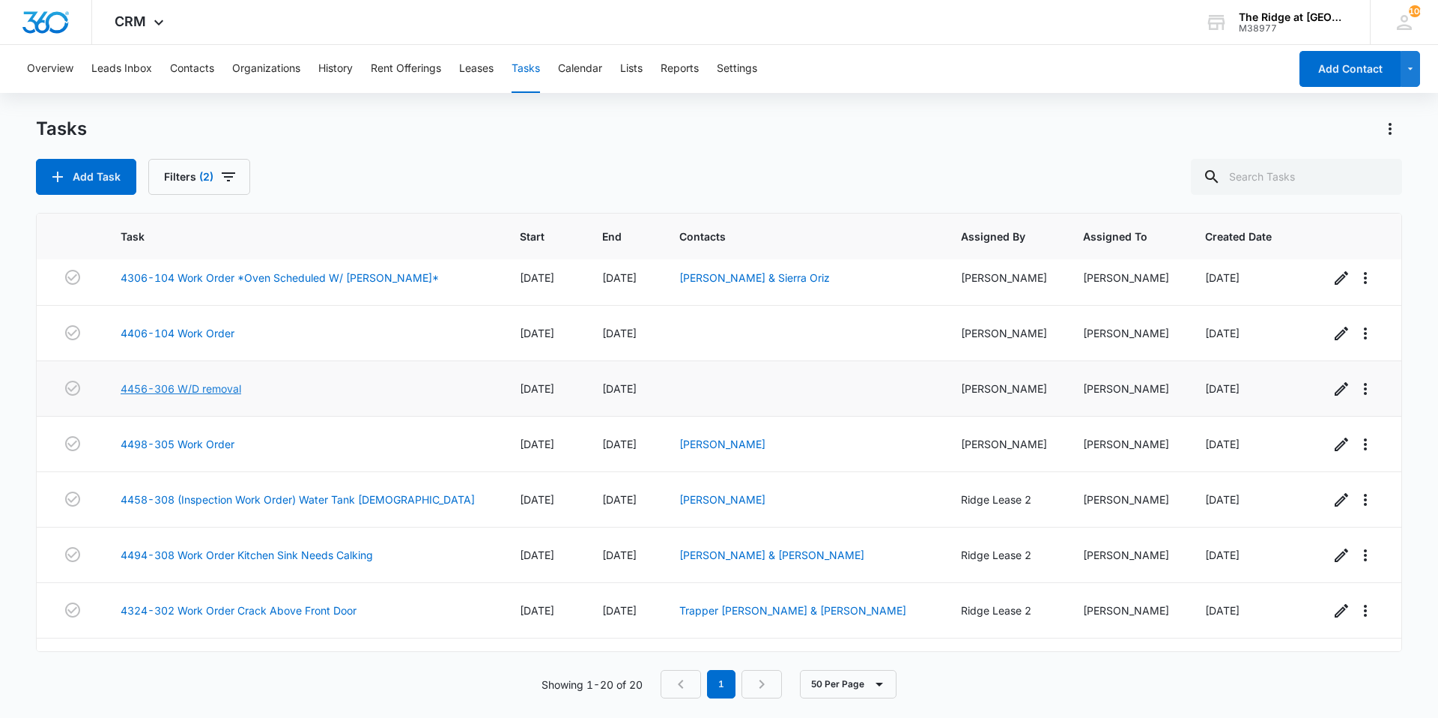
click at [205, 393] on link "4456-306 W/D removal" at bounding box center [181, 389] width 121 height 16
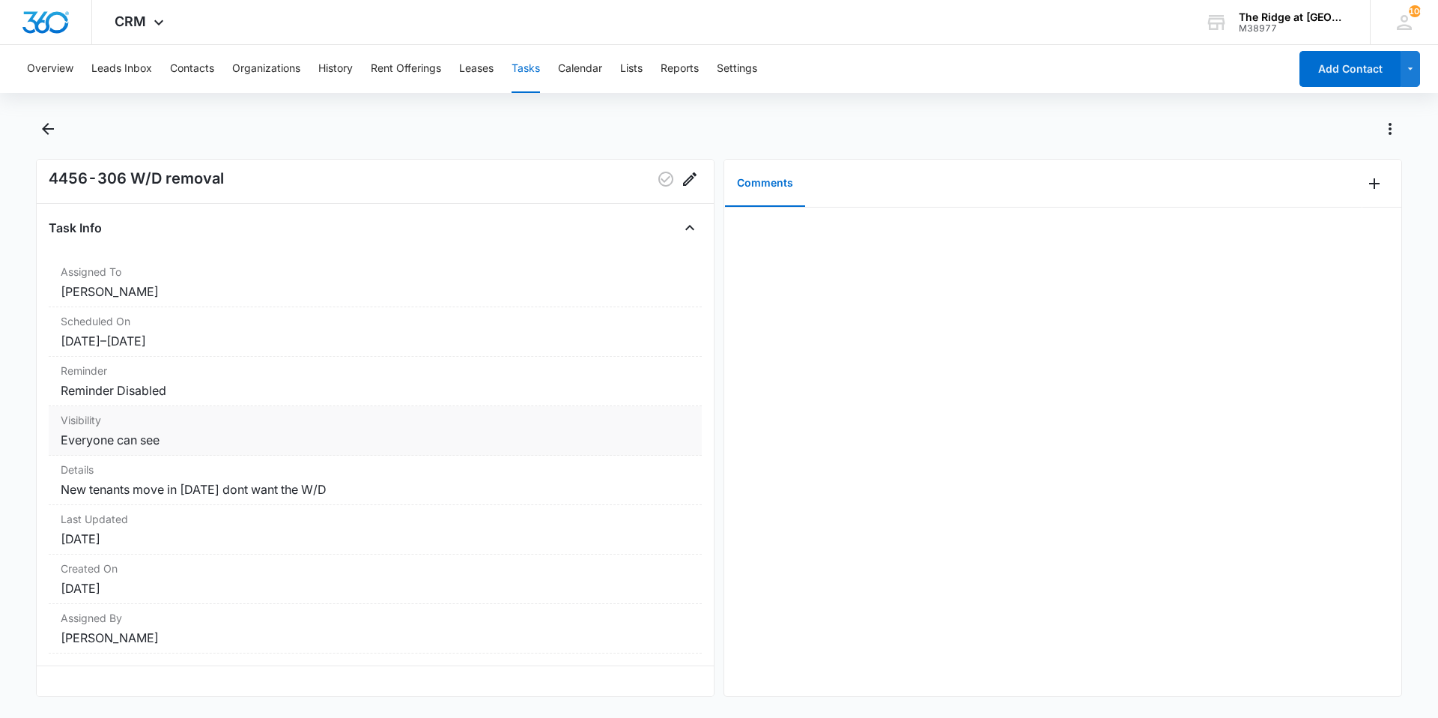
scroll to position [37, 0]
click at [51, 127] on icon "Back" at bounding box center [48, 129] width 18 height 18
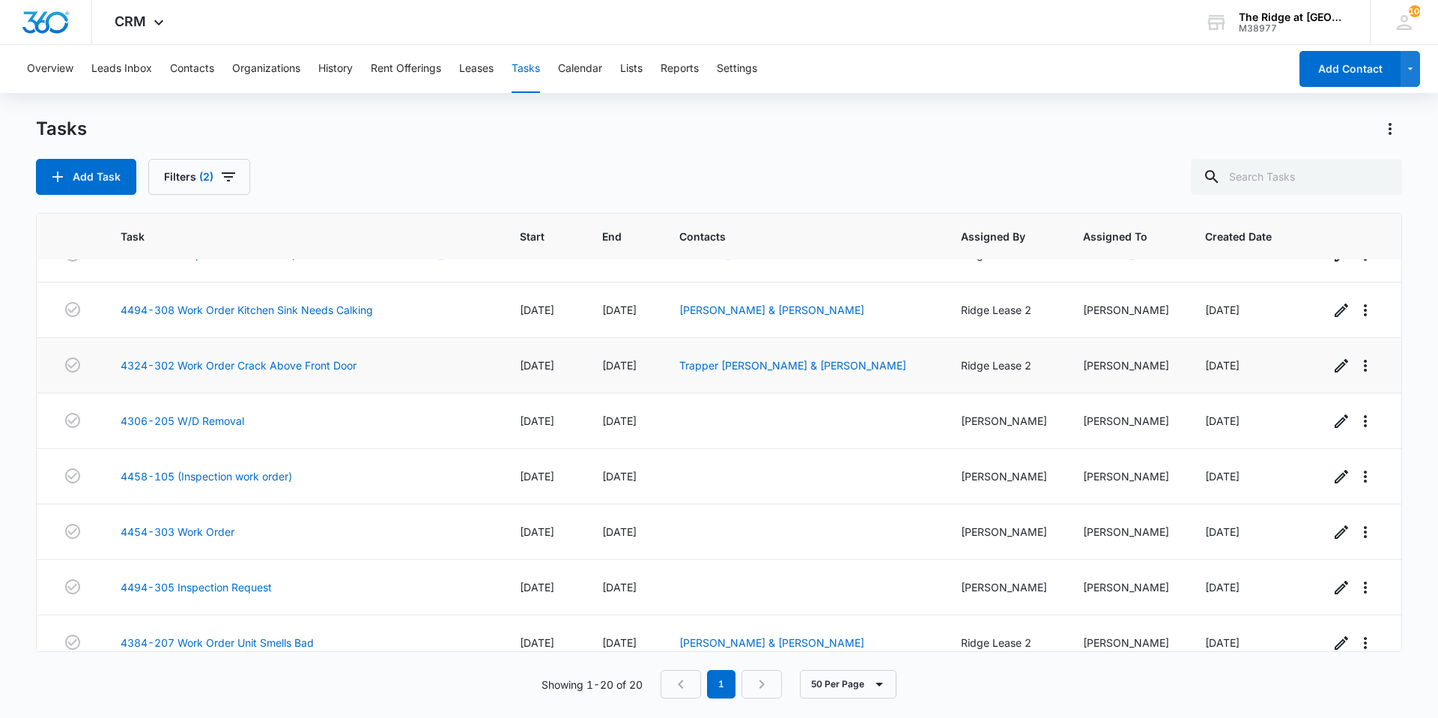
scroll to position [717, 0]
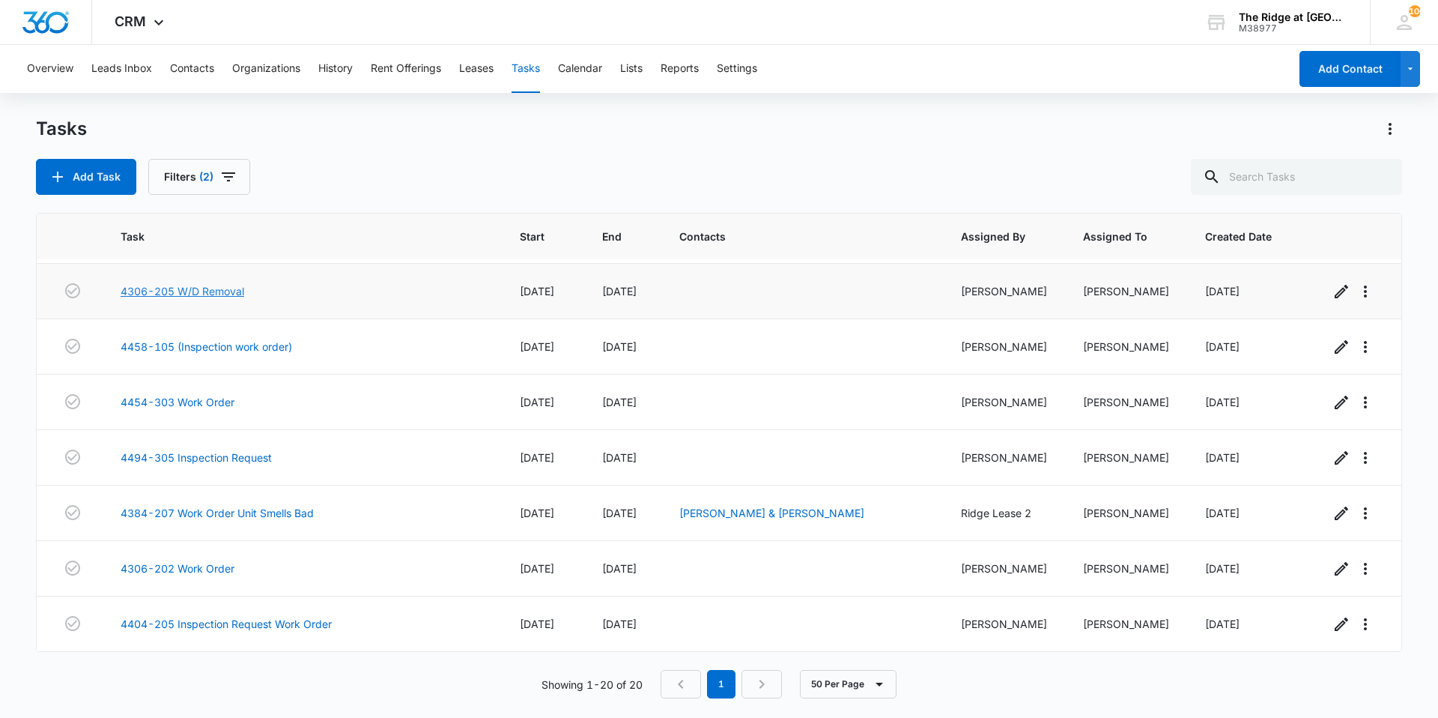
click at [219, 290] on link "4306-205 W/D Removal" at bounding box center [183, 291] width 124 height 16
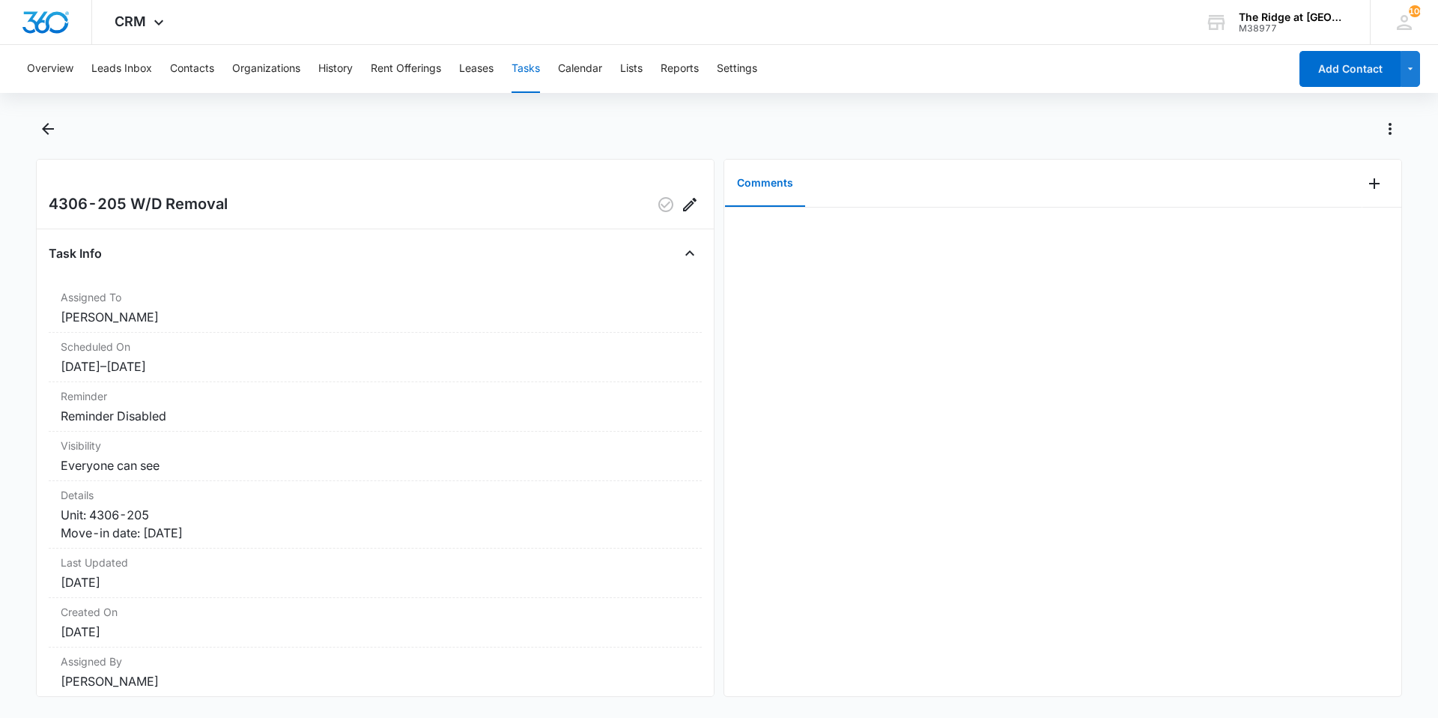
click at [974, 436] on div at bounding box center [1062, 451] width 677 height 488
click at [174, 536] on dd "Unit: 4306-205 Move-in date: [DATE]" at bounding box center [375, 524] width 629 height 36
